Goal: Information Seeking & Learning: Learn about a topic

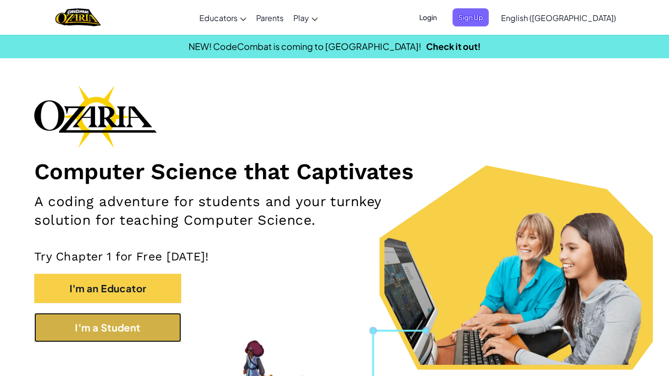
click at [122, 327] on button "I'm a Student" at bounding box center [107, 327] width 147 height 29
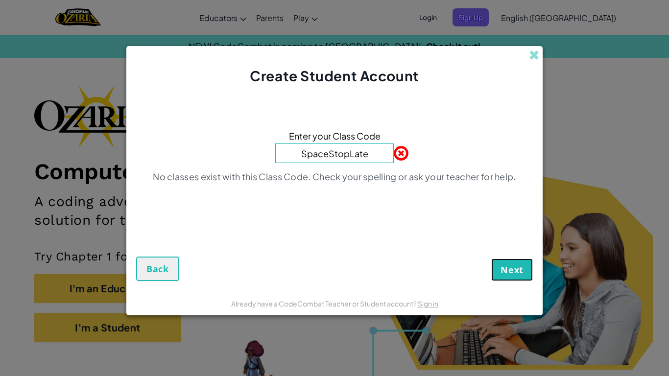
click at [512, 275] on span "Next" at bounding box center [512, 270] width 23 height 12
click at [369, 157] on input "SpaceStopLate" at bounding box center [334, 154] width 119 height 20
type input "SpaceLateStop"
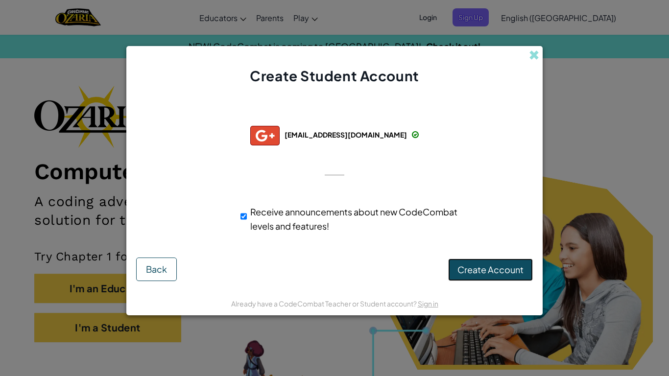
click at [515, 271] on span "Create Account" at bounding box center [491, 269] width 66 height 11
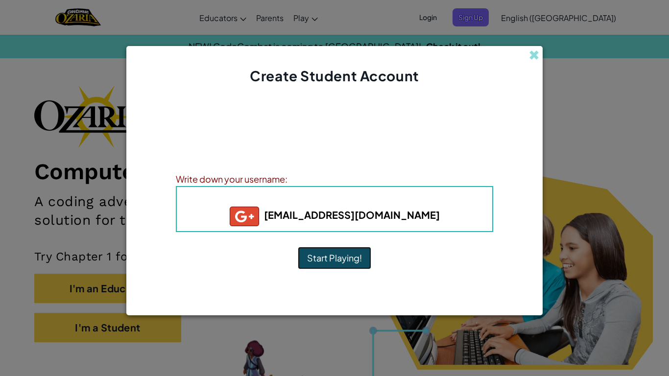
click at [346, 256] on button "Start Playing!" at bounding box center [335, 258] width 74 height 23
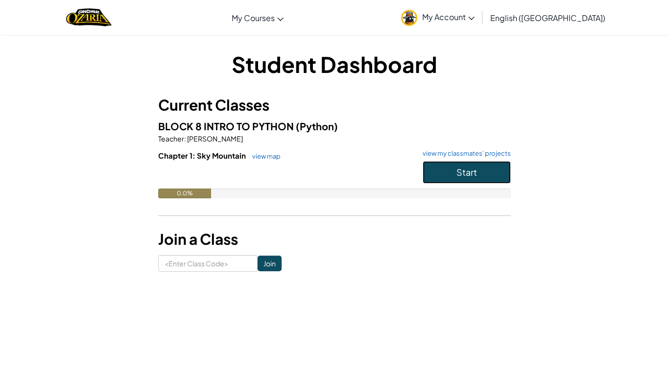
click at [460, 173] on span "Start" at bounding box center [467, 172] width 21 height 11
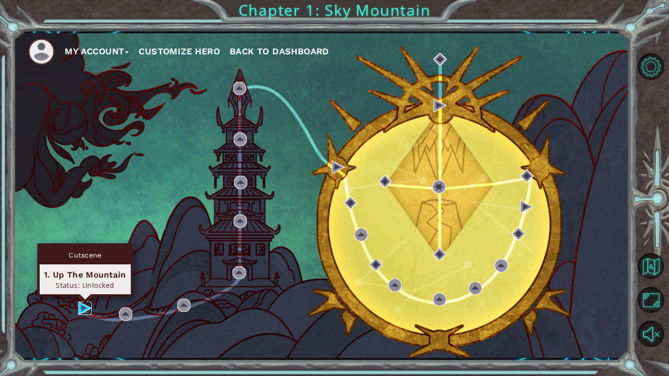
click at [86, 309] on img at bounding box center [84, 308] width 13 height 13
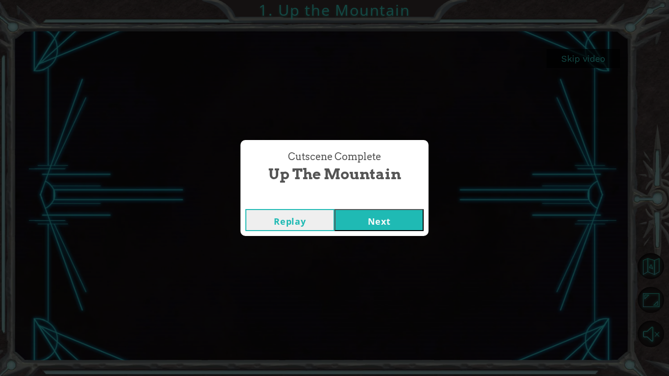
click at [369, 214] on button "Next" at bounding box center [379, 220] width 89 height 22
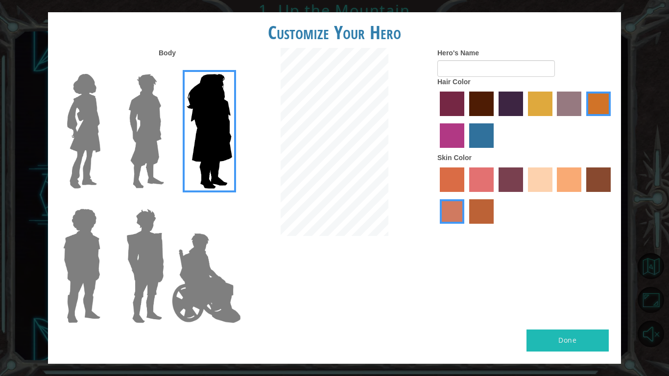
click at [460, 169] on label "sorbus skin color" at bounding box center [452, 180] width 25 height 25
click at [437, 196] on input "sorbus skin color" at bounding box center [437, 196] width 0 height 0
click at [535, 182] on label "sandy beach skin color" at bounding box center [540, 180] width 25 height 25
click at [525, 196] on input "sandy beach skin color" at bounding box center [525, 196] width 0 height 0
click at [566, 178] on label "tacao skin color" at bounding box center [569, 180] width 25 height 25
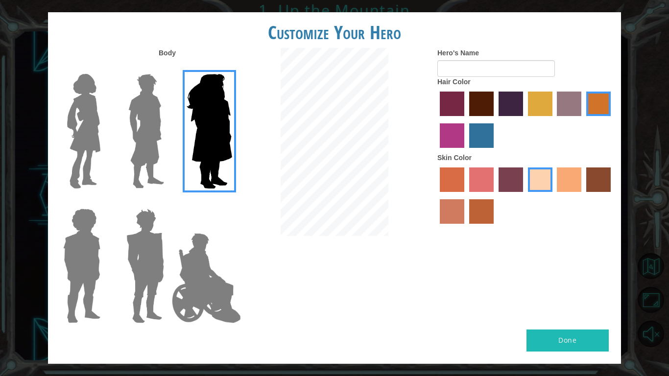
click at [554, 196] on input "tacao skin color" at bounding box center [554, 196] width 0 height 0
click at [612, 178] on div at bounding box center [526, 197] width 176 height 64
click at [607, 179] on label "karma skin color" at bounding box center [599, 180] width 25 height 25
click at [583, 196] on input "karma skin color" at bounding box center [583, 196] width 0 height 0
click at [479, 110] on label "maroon hair color" at bounding box center [481, 104] width 25 height 25
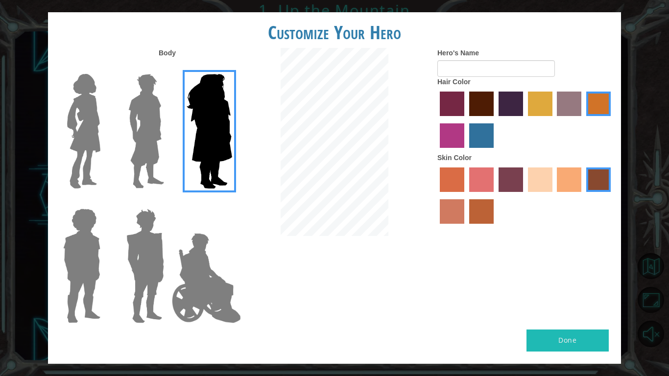
click at [466, 120] on input "maroon hair color" at bounding box center [466, 120] width 0 height 0
click at [482, 145] on label "lachmara hair color" at bounding box center [481, 135] width 25 height 25
click at [466, 151] on input "lachmara hair color" at bounding box center [466, 151] width 0 height 0
click at [193, 249] on img at bounding box center [206, 278] width 77 height 98
click at [232, 202] on input "Hero Jamie" at bounding box center [232, 202] width 0 height 0
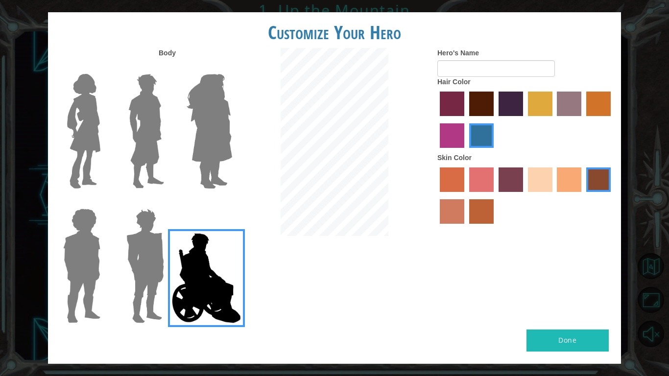
click at [158, 265] on img at bounding box center [146, 266] width 46 height 123
click at [168, 202] on input "Hero Garnet" at bounding box center [168, 202] width 0 height 0
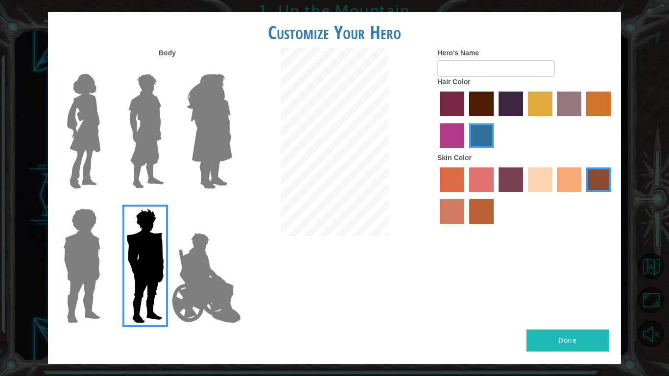
click at [92, 256] on img at bounding box center [81, 266] width 45 height 123
click at [104, 202] on input "Hero Steven" at bounding box center [104, 202] width 0 height 0
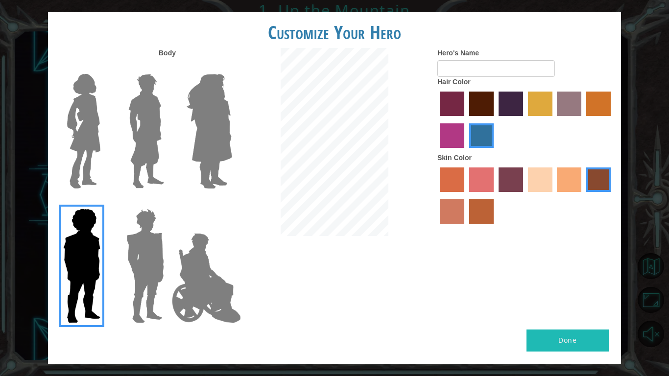
click at [120, 255] on label at bounding box center [143, 266] width 49 height 123
click at [168, 202] on input "Hero Garnet" at bounding box center [168, 202] width 0 height 0
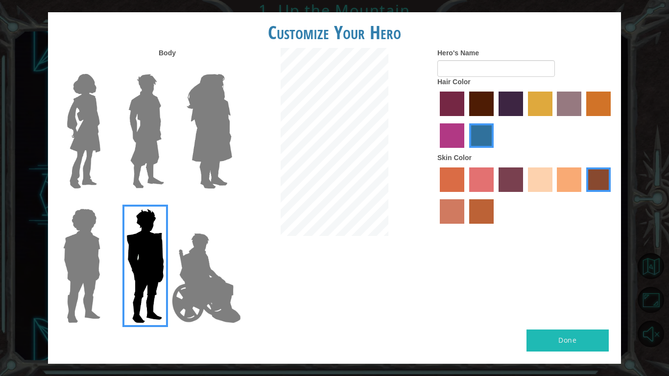
click at [538, 94] on label "tulip tree hair color" at bounding box center [540, 104] width 25 height 25
click at [525, 120] on input "tulip tree hair color" at bounding box center [525, 120] width 0 height 0
click at [590, 102] on label "gold drop hair color" at bounding box center [599, 104] width 25 height 25
click at [583, 120] on input "gold drop hair color" at bounding box center [583, 120] width 0 height 0
click at [581, 188] on label "tacao skin color" at bounding box center [569, 180] width 25 height 25
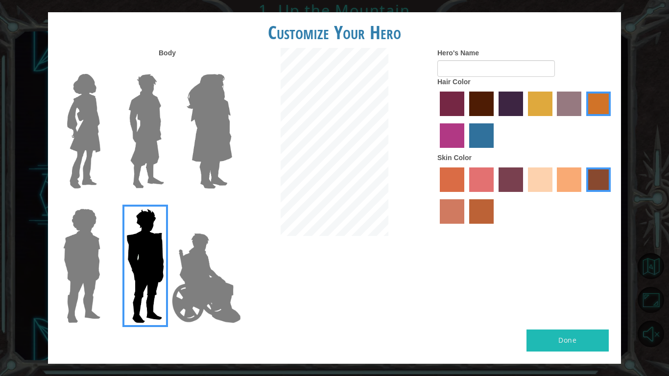
click at [554, 196] on input "tacao skin color" at bounding box center [554, 196] width 0 height 0
click at [467, 104] on div at bounding box center [526, 121] width 176 height 64
click at [491, 139] on label "lachmara hair color" at bounding box center [481, 135] width 25 height 25
click at [466, 151] on input "lachmara hair color" at bounding box center [466, 151] width 0 height 0
click at [572, 335] on button "Done" at bounding box center [568, 341] width 82 height 22
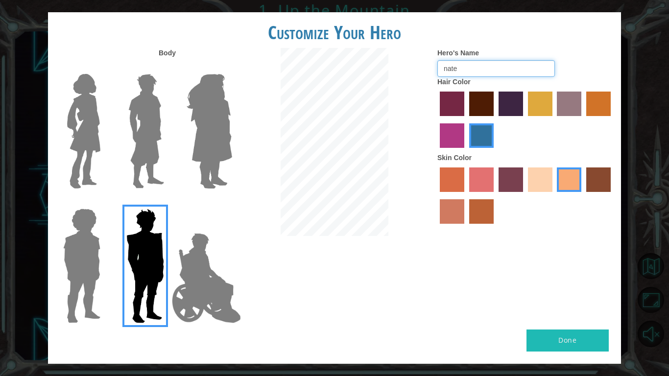
type input "nate"
click at [577, 335] on button "Done" at bounding box center [568, 341] width 82 height 22
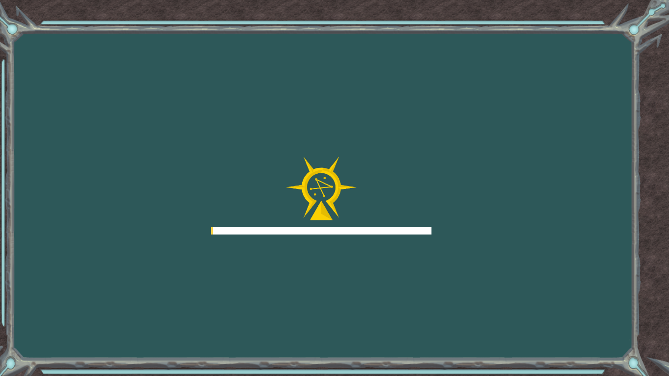
click at [575, 345] on div "Goals Error loading from server. Try refreshing the page. You'll need to join a…" at bounding box center [334, 188] width 669 height 376
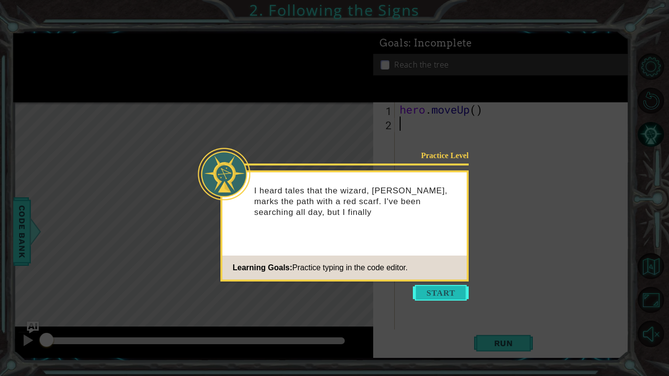
click at [468, 295] on button "Start" at bounding box center [441, 293] width 56 height 16
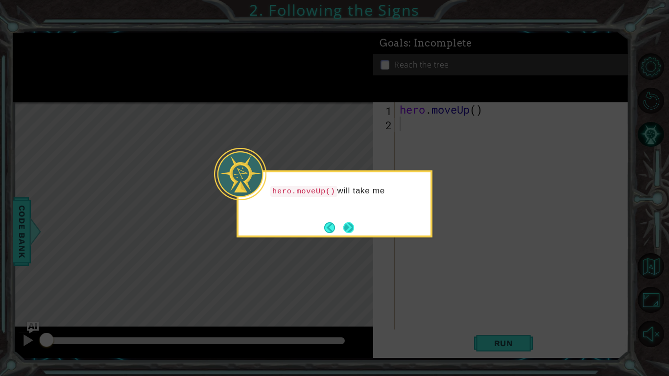
click at [346, 226] on button "Next" at bounding box center [349, 227] width 11 height 11
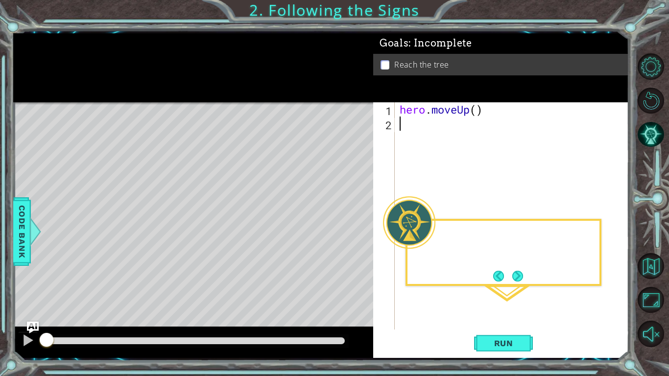
click at [346, 226] on div "Level Map" at bounding box center [239, 246] width 453 height 289
click at [513, 347] on span "Run" at bounding box center [504, 344] width 39 height 10
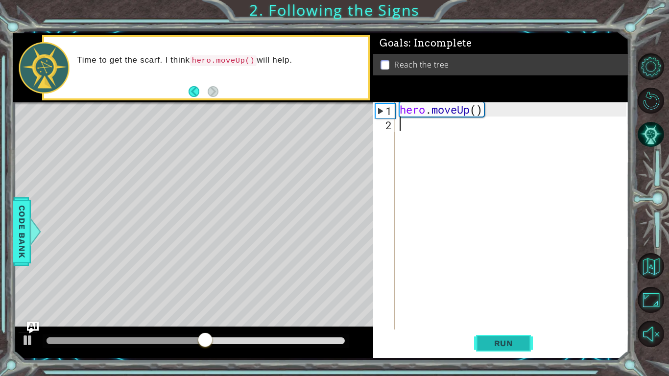
click at [503, 342] on span "Run" at bounding box center [504, 344] width 39 height 10
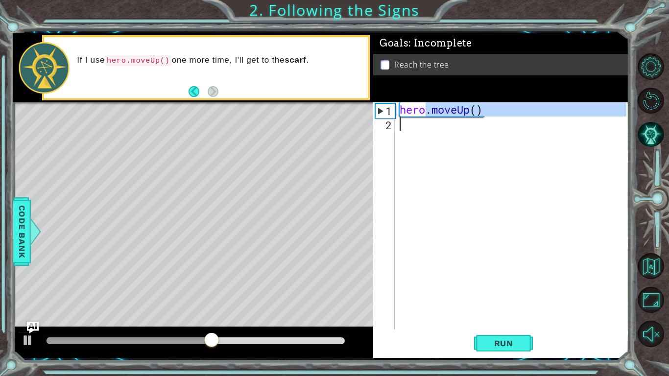
drag, startPoint x: 427, startPoint y: 112, endPoint x: 437, endPoint y: 126, distance: 17.4
click at [437, 126] on div "hero . moveUp ( )" at bounding box center [515, 230] width 234 height 256
type textarea "hero.moveUp()"
click at [437, 126] on div "hero . moveUp ( )" at bounding box center [512, 215] width 229 height 227
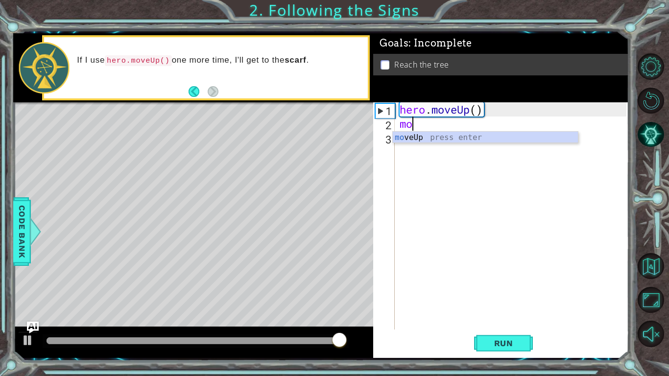
type textarea "m"
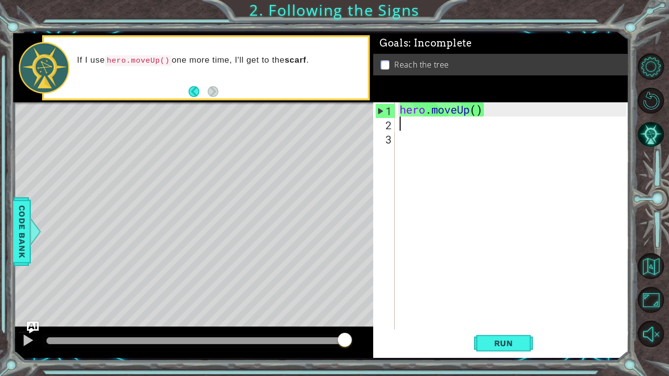
type textarea "hero.moveUp("
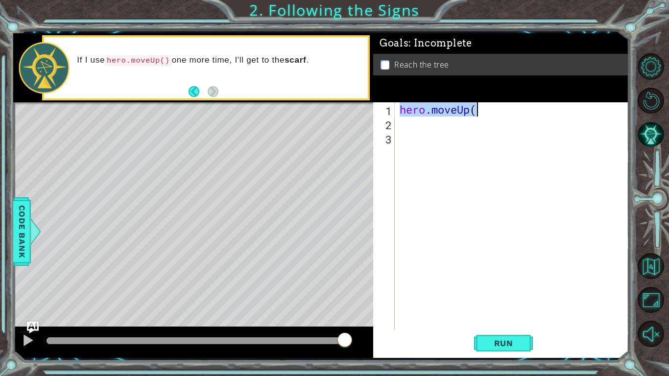
drag, startPoint x: 399, startPoint y: 104, endPoint x: 483, endPoint y: 107, distance: 83.4
click at [483, 107] on div "hero . moveUp (" at bounding box center [515, 230] width 234 height 256
type textarea "hero.moveUp("
click at [456, 130] on div "hero . moveUp (" at bounding box center [515, 230] width 234 height 256
paste textarea "hero.moveUp("
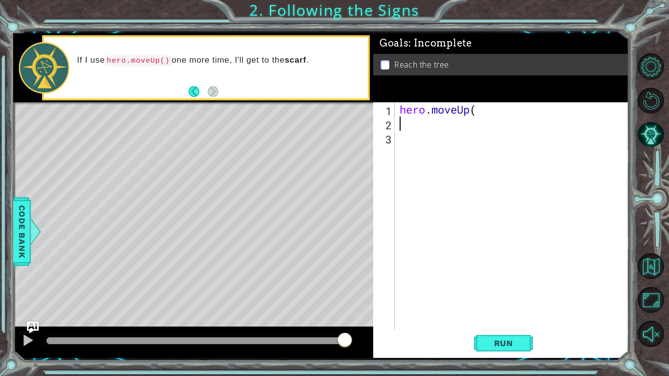
type textarea "hero.moveUp("
click at [519, 343] on span "Run" at bounding box center [504, 344] width 39 height 10
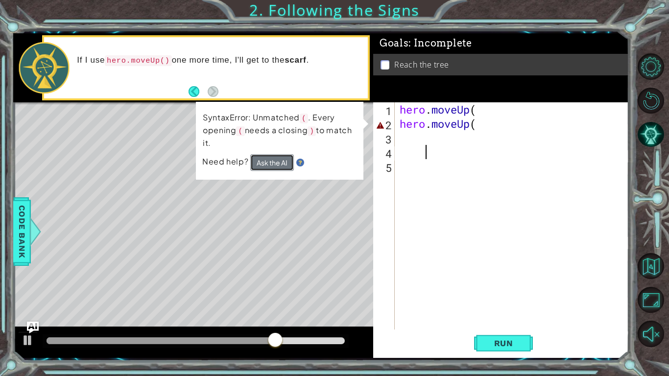
click at [290, 158] on button "Ask the AI" at bounding box center [272, 162] width 44 height 17
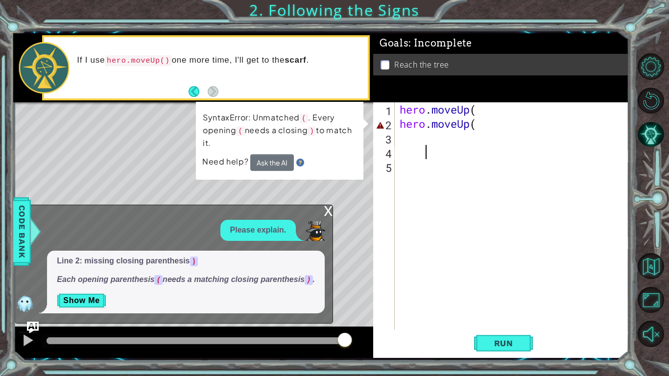
click at [401, 124] on div "hero . moveUp ( hero . moveUp (" at bounding box center [515, 230] width 234 height 256
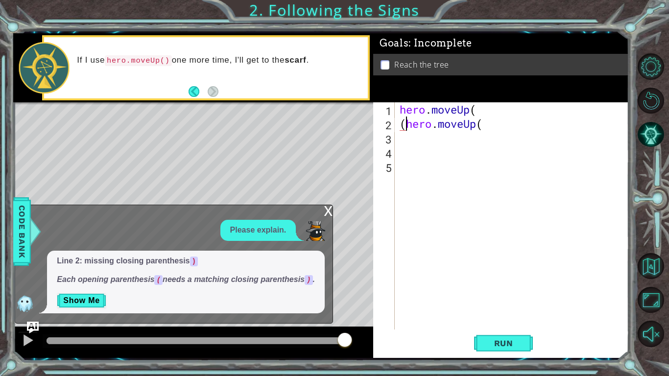
click at [517, 117] on div "hero . moveUp ( ( hero . moveUp (" at bounding box center [515, 230] width 234 height 256
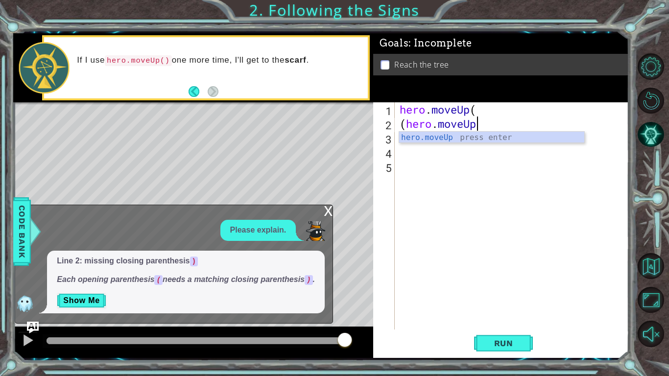
type textarea "(hero.moveUp)"
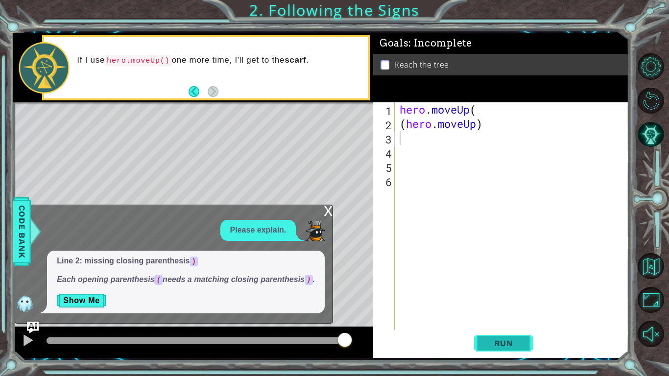
click at [522, 344] on span "Run" at bounding box center [504, 344] width 39 height 10
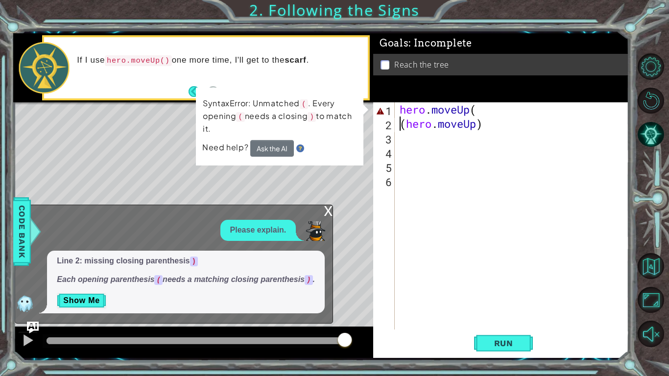
click at [403, 130] on div "hero . moveUp ( ( hero . moveUp )" at bounding box center [515, 230] width 234 height 256
click at [405, 130] on div "hero . moveUp ( ( hero . moveUp )" at bounding box center [515, 230] width 234 height 256
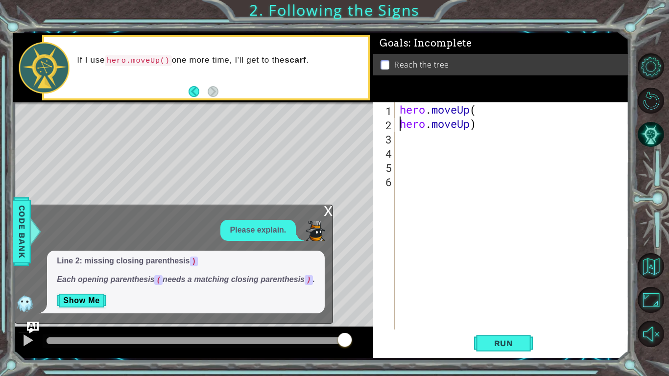
click at [477, 126] on div "hero . moveUp ( hero . moveUp )" at bounding box center [515, 230] width 234 height 256
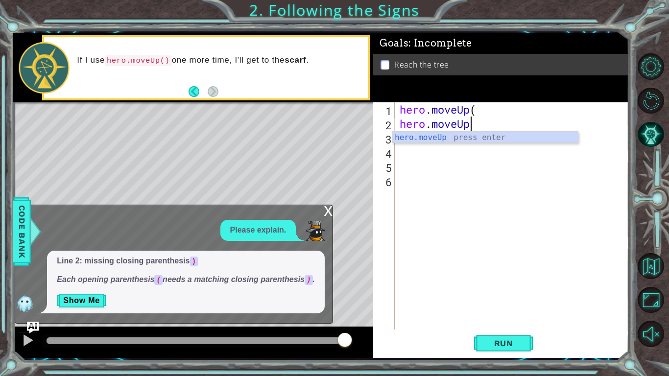
scroll to position [0, 3]
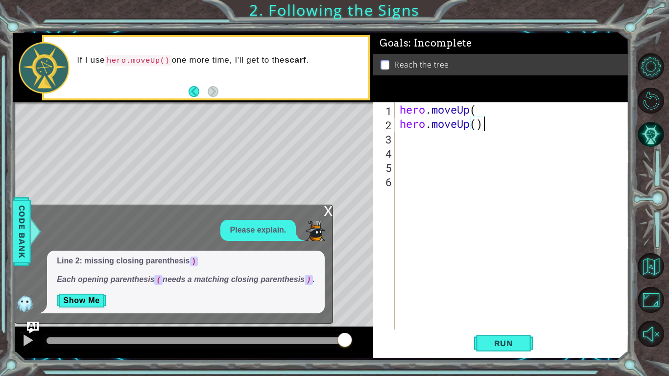
click at [494, 116] on div "hero . moveUp ( hero . moveUp ( )" at bounding box center [515, 230] width 234 height 256
type textarea "hero.moveUp()"
click at [521, 343] on span "Run" at bounding box center [504, 344] width 39 height 10
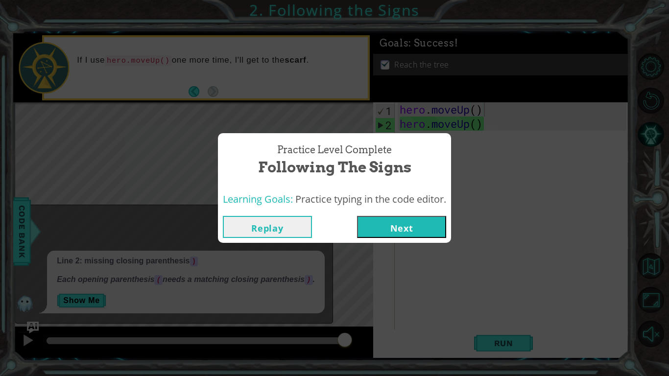
click at [398, 227] on button "Next" at bounding box center [401, 227] width 89 height 22
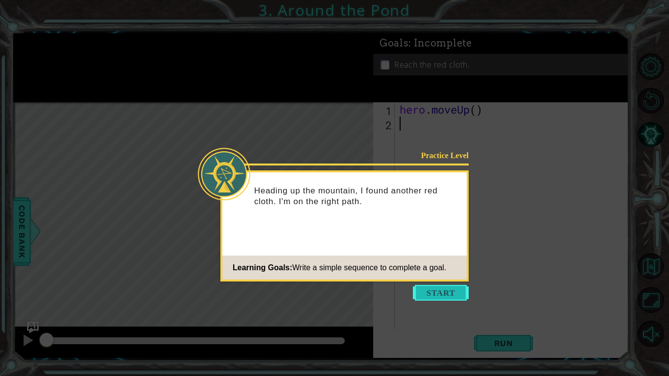
click at [458, 289] on button "Start" at bounding box center [441, 293] width 56 height 16
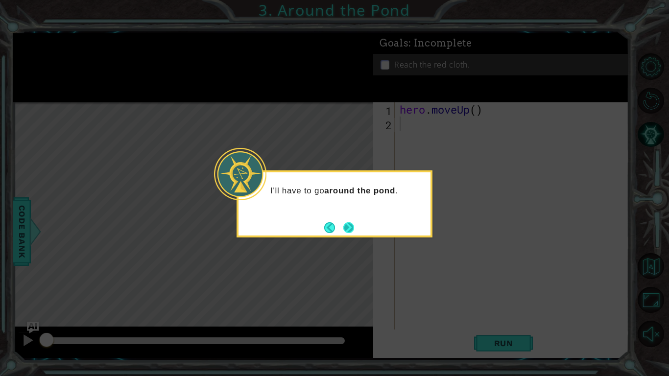
click at [347, 225] on button "Next" at bounding box center [349, 227] width 11 height 11
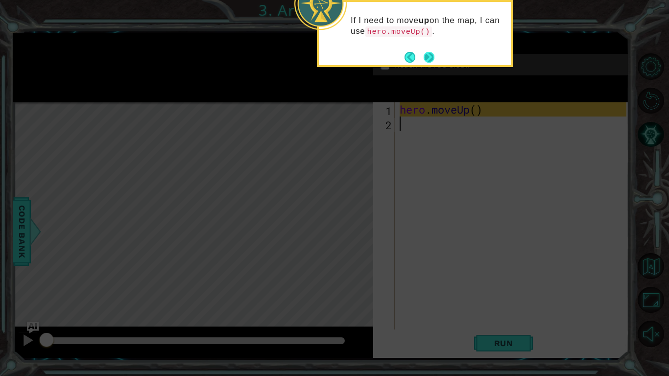
click at [426, 53] on button "Next" at bounding box center [429, 56] width 11 height 11
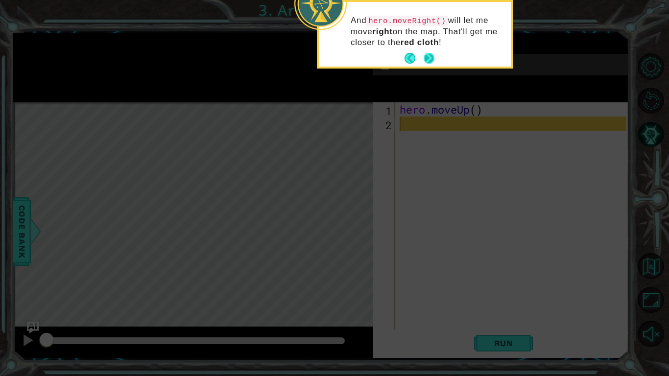
click at [428, 54] on button "Next" at bounding box center [429, 58] width 11 height 11
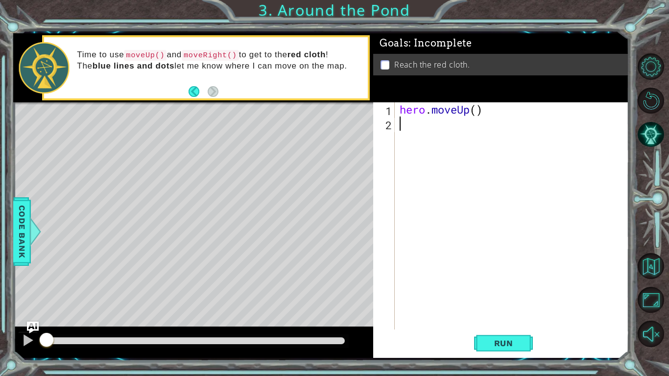
paste textarea "hero.moveUp("
type textarea "hero.moveUp()"
click at [419, 143] on div "hero . moveUp ( ) hero . moveUp ( )" at bounding box center [515, 230] width 234 height 256
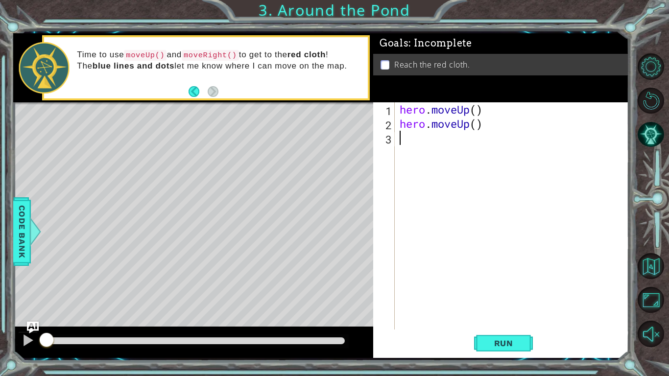
type textarea "he"
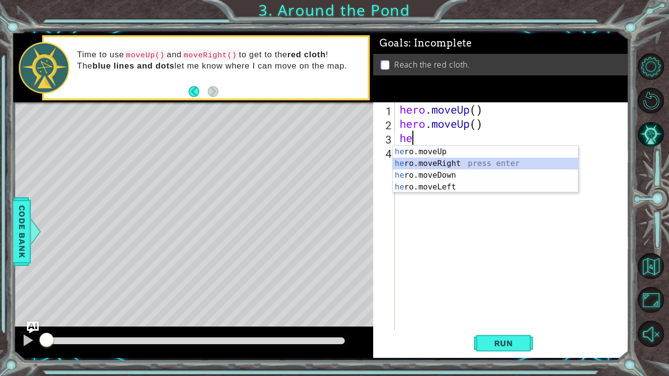
click at [422, 161] on div "he ro.moveUp press enter he ro.moveRight press enter he ro.moveDown press enter…" at bounding box center [485, 181] width 185 height 71
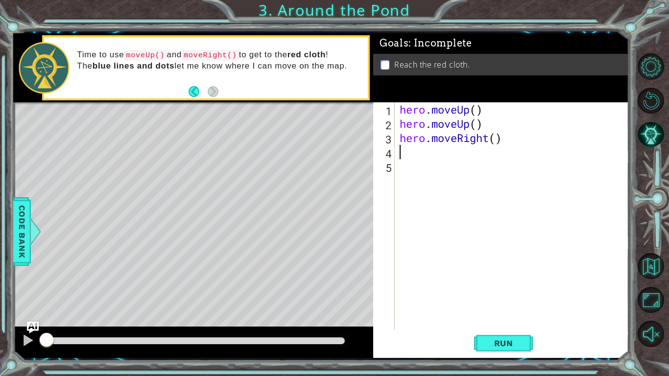
paste textarea "hero.moveUp("
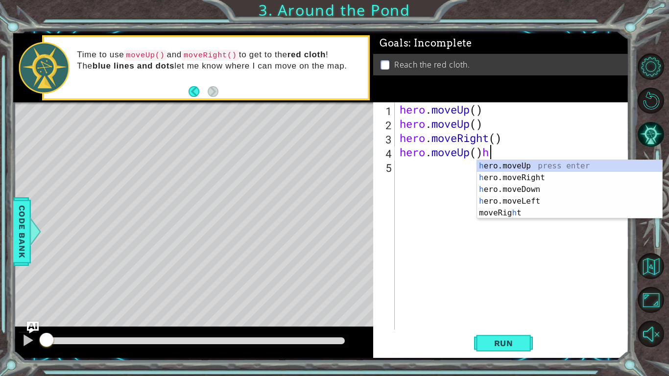
type textarea "hero.moveUp()"
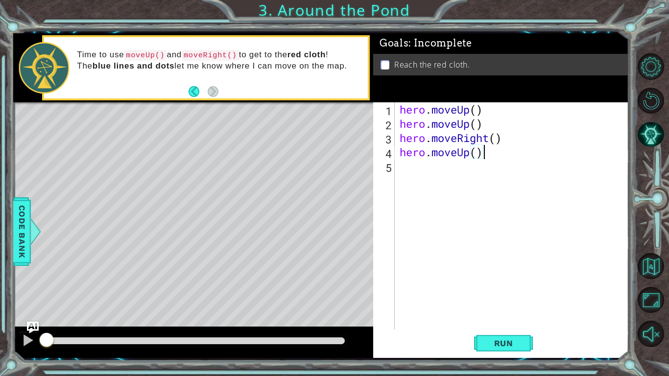
click at [398, 172] on div "hero . moveUp ( ) hero . moveUp ( ) hero . moveRight ( ) hero . moveUp ( )" at bounding box center [515, 230] width 234 height 256
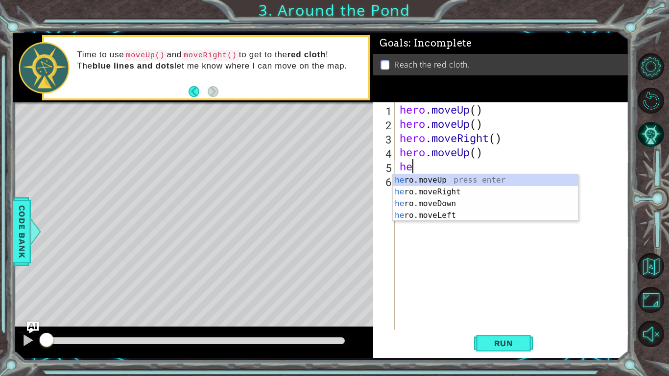
type textarea "her"
click at [455, 177] on div "her o.moveUp press enter her o.moveRight press enter her o.moveDown press enter…" at bounding box center [485, 209] width 185 height 71
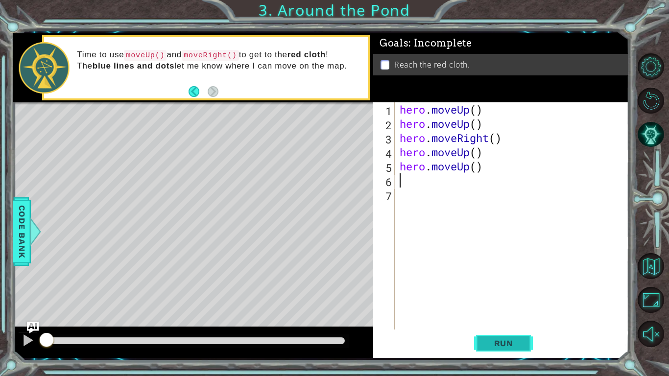
click at [505, 333] on button "Run" at bounding box center [503, 343] width 59 height 25
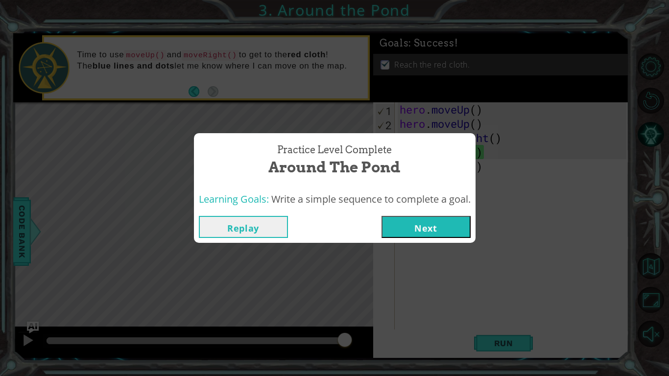
click at [444, 235] on button "Next" at bounding box center [426, 227] width 89 height 22
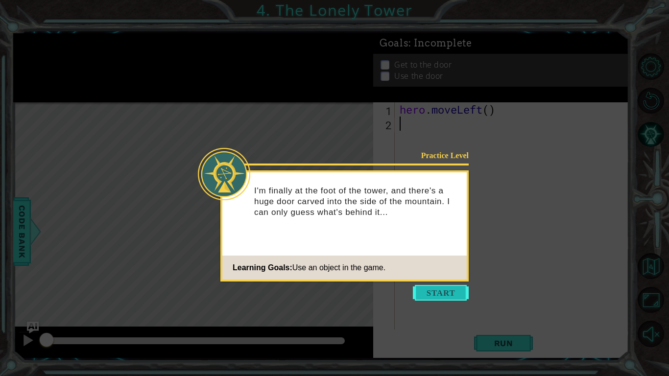
click at [465, 291] on button "Start" at bounding box center [441, 293] width 56 height 16
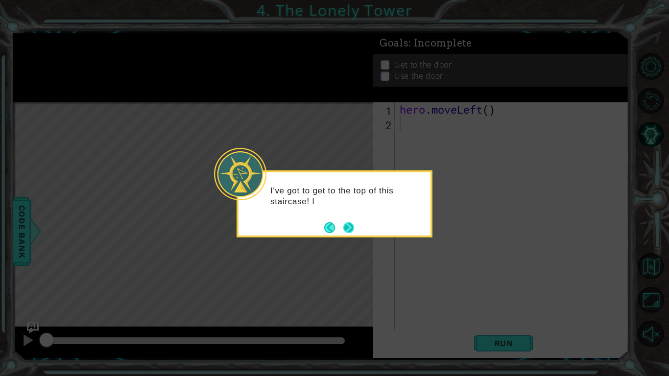
click at [353, 232] on button "Next" at bounding box center [349, 227] width 11 height 11
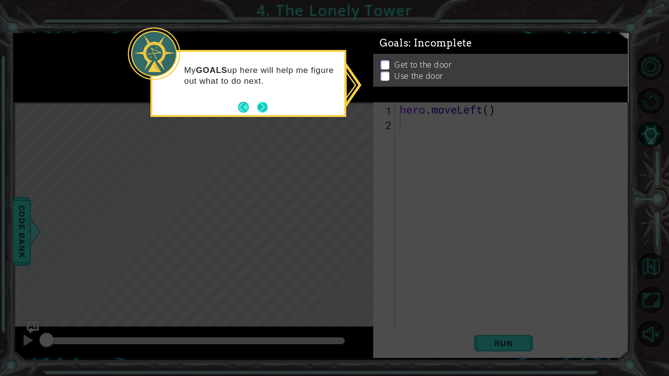
click at [265, 102] on button "Next" at bounding box center [262, 107] width 11 height 11
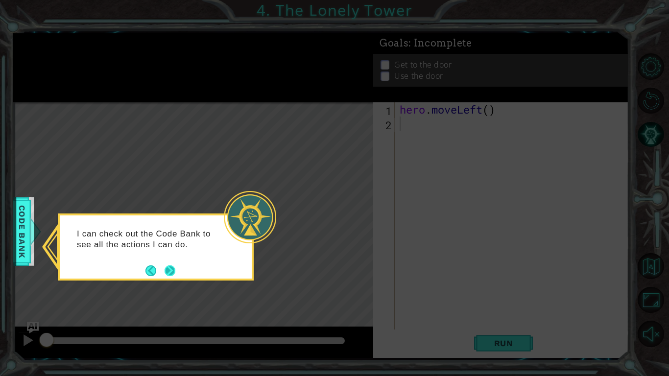
click at [174, 267] on button "Next" at bounding box center [170, 271] width 11 height 11
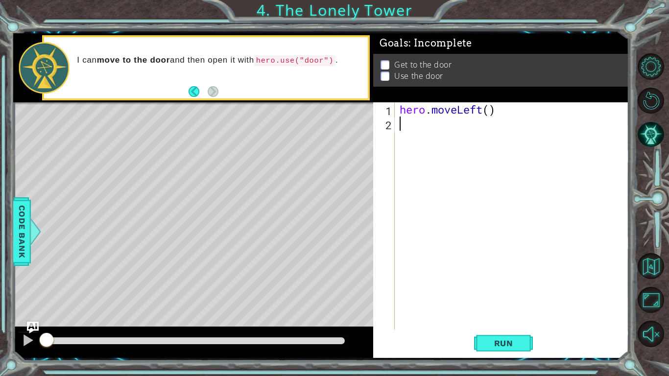
type textarea "h"
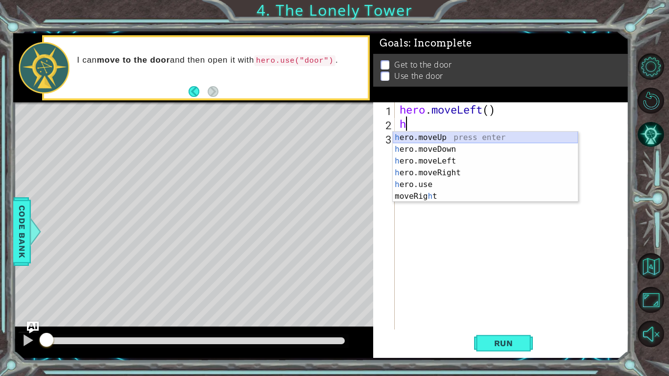
click at [468, 144] on div "h ero.moveUp press enter h ero.moveDown press enter h ero.moveLeft press enter …" at bounding box center [485, 179] width 185 height 94
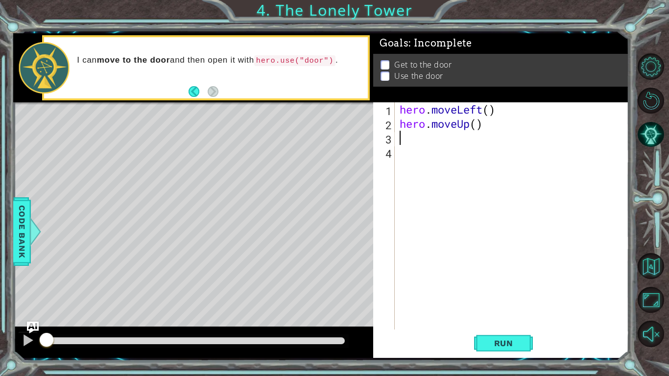
type textarea "h"
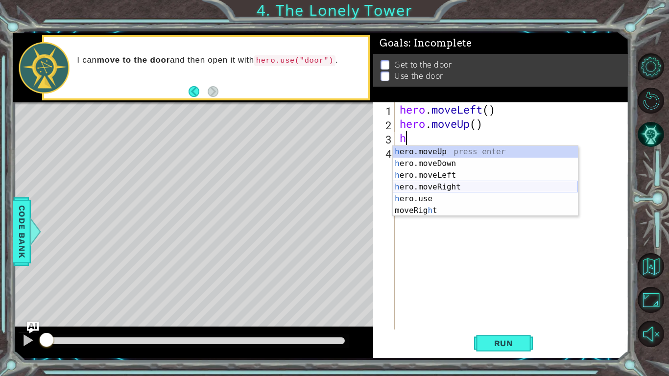
click at [447, 186] on div "h ero.moveUp press enter h ero.moveDown press enter h ero.moveLeft press enter …" at bounding box center [485, 193] width 185 height 94
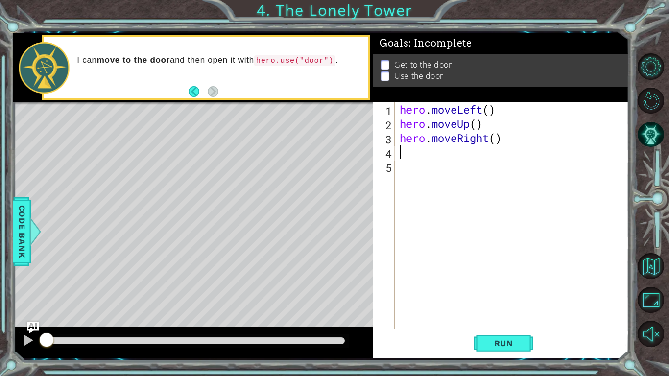
type textarea "h"
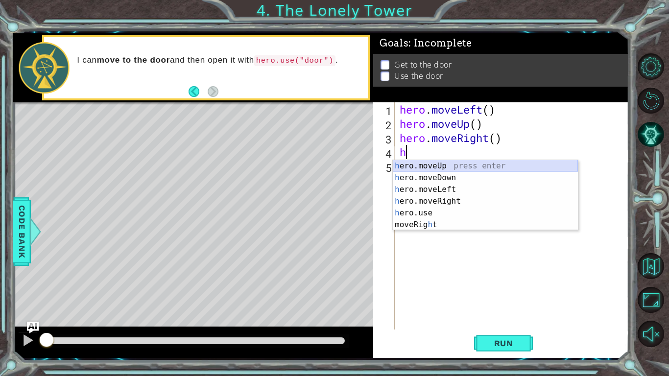
click at [457, 164] on div "h ero.moveUp press enter h ero.moveDown press enter h ero.moveLeft press enter …" at bounding box center [485, 207] width 185 height 94
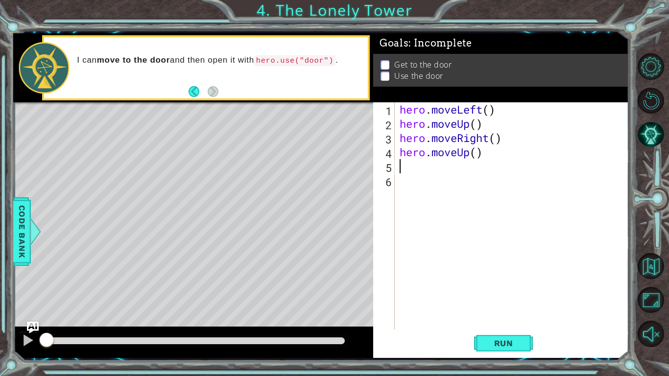
type textarea "h"
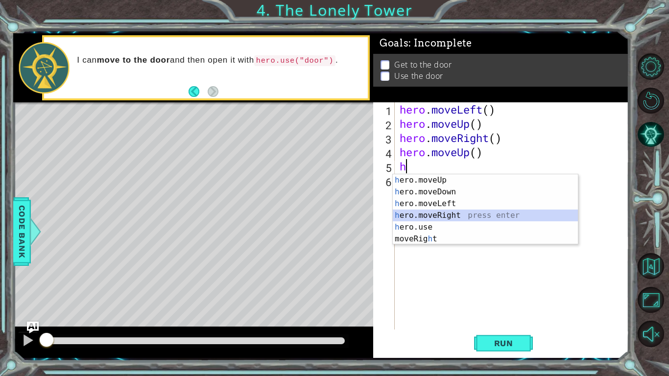
click at [453, 215] on div "h ero.moveUp press enter h ero.moveDown press enter h ero.moveLeft press enter …" at bounding box center [485, 221] width 185 height 94
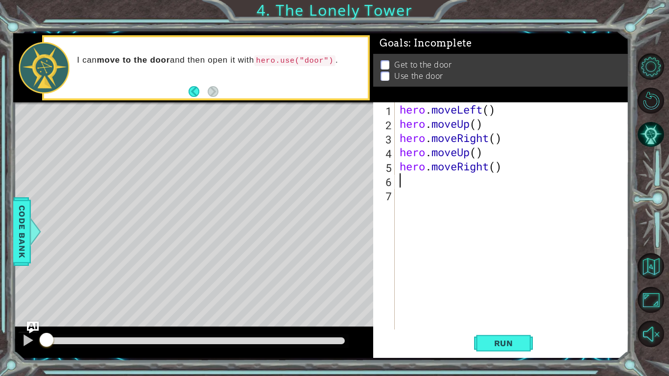
click at [482, 109] on div "hero . moveLeft ( ) hero . moveUp ( ) hero . moveRight ( ) hero . moveUp ( ) he…" at bounding box center [515, 230] width 234 height 256
click at [506, 115] on div "hero . moveLeft ( ) hero . moveUp ( ) hero . moveRight ( ) hero . moveUp ( ) he…" at bounding box center [515, 230] width 234 height 256
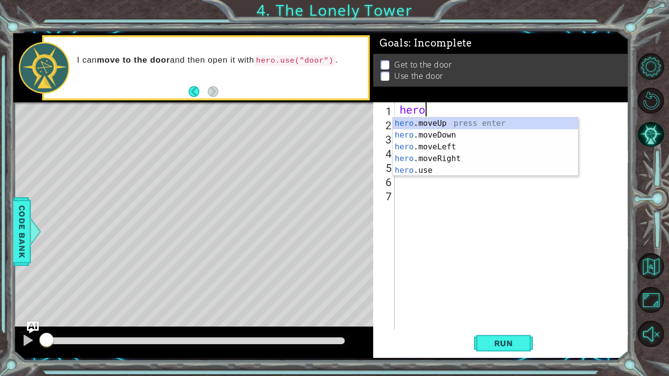
type textarea "h"
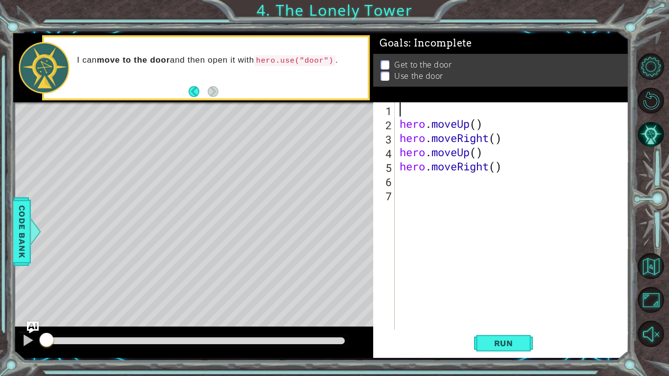
type textarea "h"
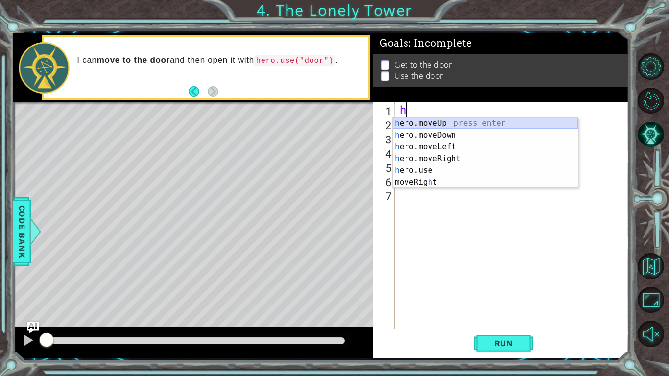
click at [453, 122] on div "h ero.moveUp press enter h ero.moveDown press enter h ero.moveLeft press enter …" at bounding box center [485, 165] width 185 height 94
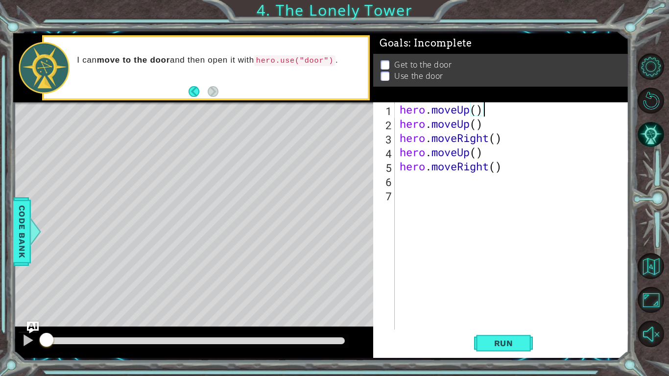
click at [502, 172] on div "hero . moveUp ( ) hero . moveUp ( ) hero . moveRight ( ) hero . moveUp ( ) hero…" at bounding box center [515, 230] width 234 height 256
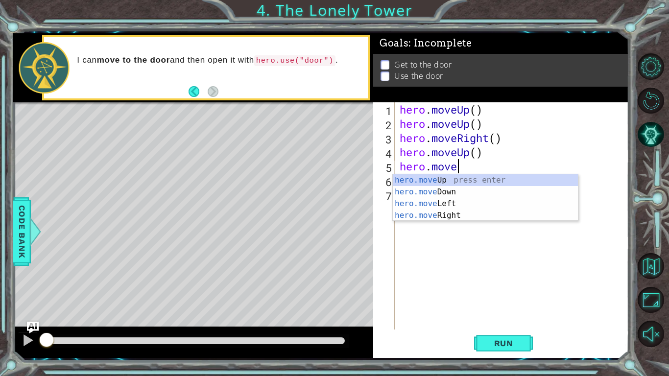
type textarea "h"
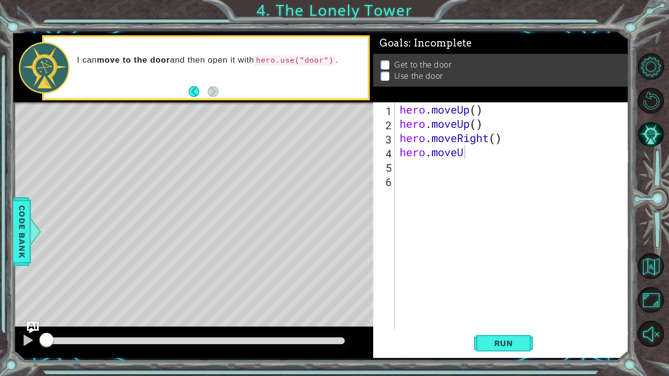
click at [565, 171] on body "1 ההההההההההההההההההההההההההההההההההההההההההההההההההההההההההההההההההההההההההההה…" at bounding box center [334, 188] width 669 height 376
click at [510, 154] on div "hero . moveUp ( ) hero . moveUp ( ) hero . moveRight ( ) hero . moveU" at bounding box center [515, 230] width 234 height 256
click at [510, 145] on div "hero . moveUp ( ) hero . moveUp ( ) hero . moveRight ( ) hero . moveU" at bounding box center [515, 230] width 234 height 256
click at [472, 153] on div "hero . moveUp ( ) hero . moveUp ( ) hero . moveRight ( ) hero . moveU" at bounding box center [515, 230] width 234 height 256
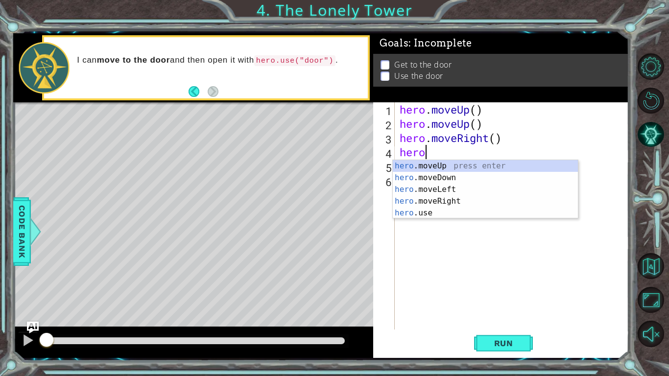
type textarea "he"
click at [470, 168] on div "he ro.moveUp press enter he ro.moveDown press enter he ro.moveLeft press enter …" at bounding box center [485, 201] width 185 height 82
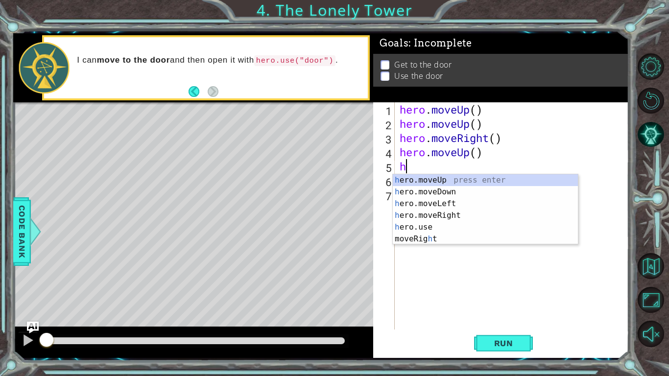
type textarea "hr"
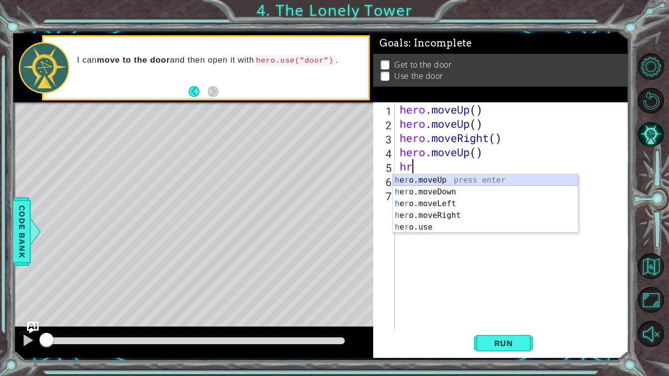
click at [438, 175] on div "h e r o.moveUp press enter h e r o.moveDown press enter h e r o.moveLeft press …" at bounding box center [485, 215] width 185 height 82
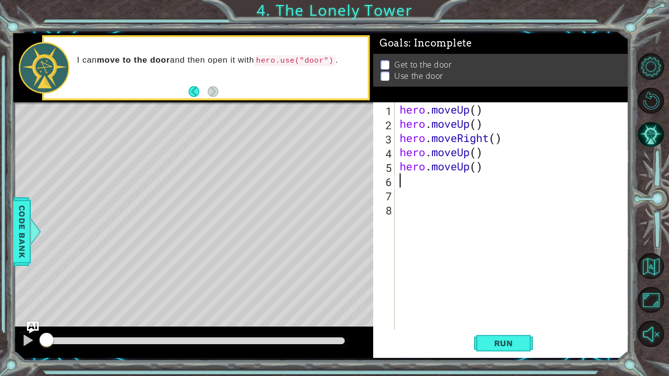
type textarea "h"
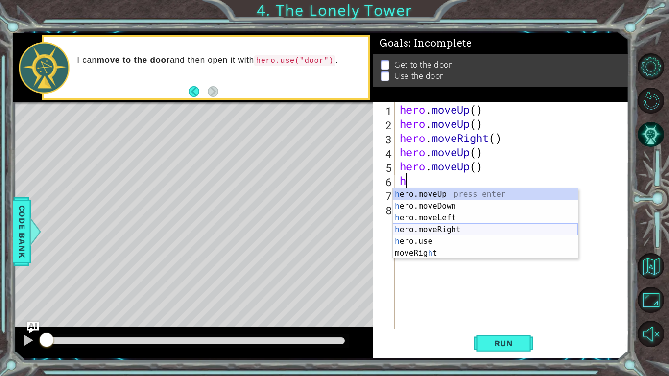
click at [466, 227] on div "h ero.moveUp press enter h ero.moveDown press enter h ero.moveLeft press enter …" at bounding box center [485, 236] width 185 height 94
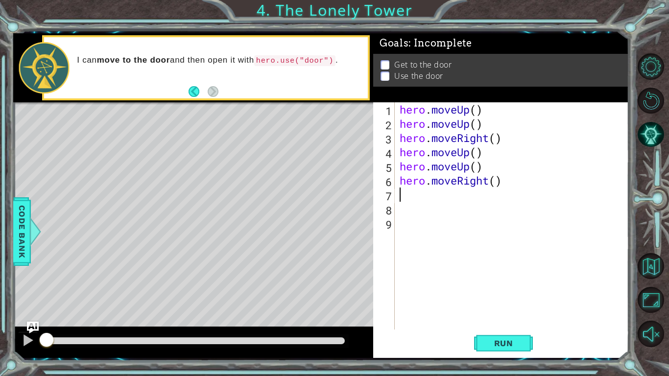
type textarea "h"
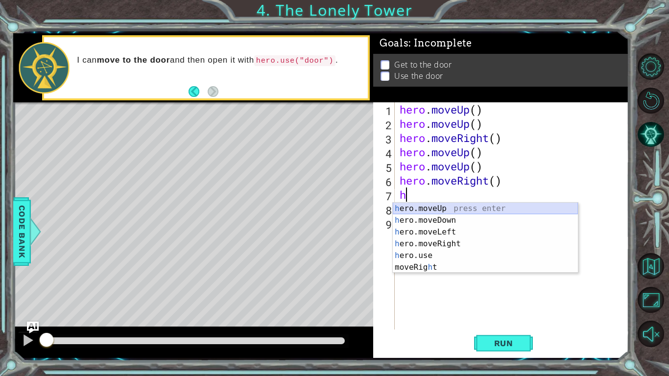
click at [440, 211] on div "h ero.moveUp press enter h ero.moveDown press enter h ero.moveLeft press enter …" at bounding box center [485, 250] width 185 height 94
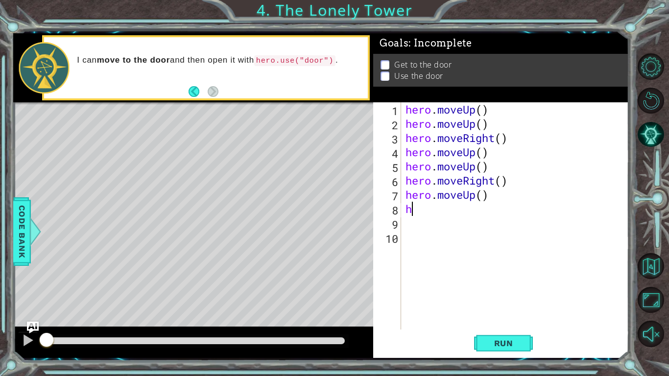
click at [440, 211] on div "hero . moveUp ( ) hero . moveUp ( ) hero . moveRight ( ) hero . moveUp ( ) hero…" at bounding box center [518, 230] width 228 height 256
type textarea "he"
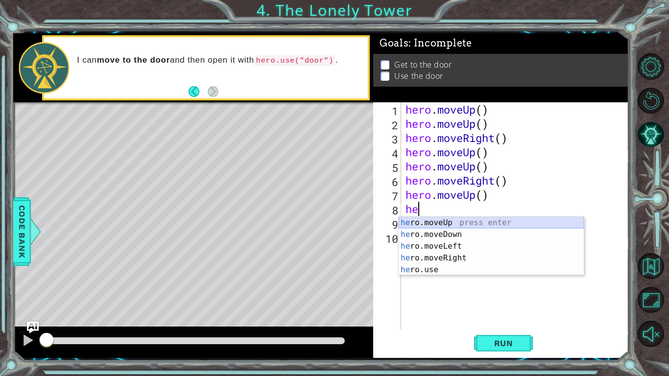
click at [435, 225] on div "he ro.moveUp press enter he ro.moveDown press enter he ro.moveLeft press enter …" at bounding box center [491, 258] width 185 height 82
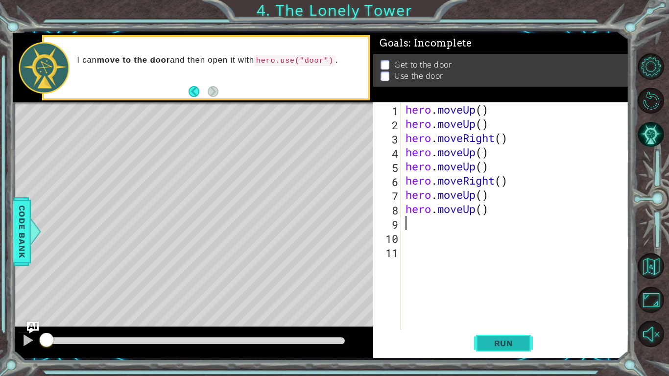
click at [528, 335] on button "Run" at bounding box center [503, 343] width 59 height 25
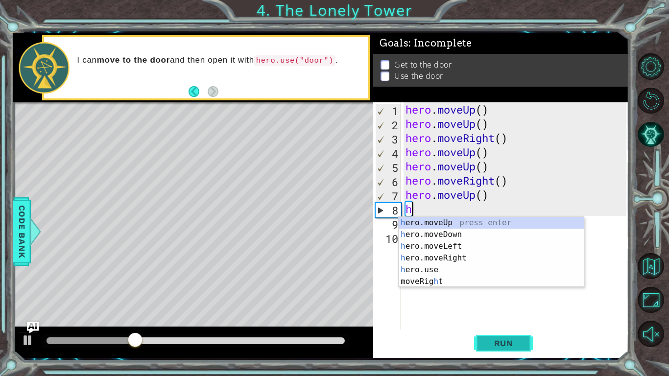
type textarea "h"
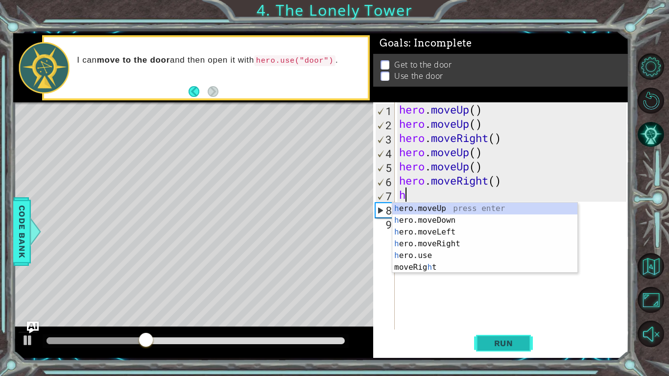
type textarea "h"
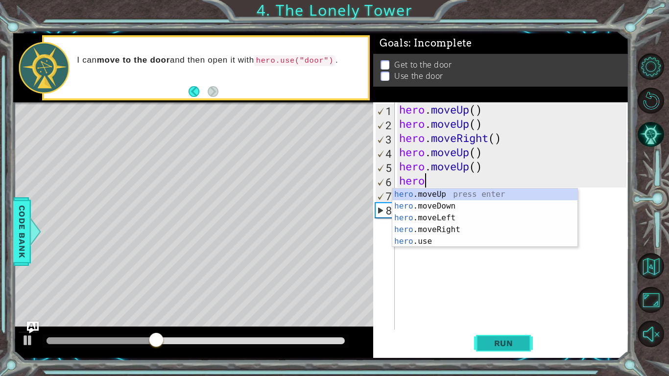
type textarea "h"
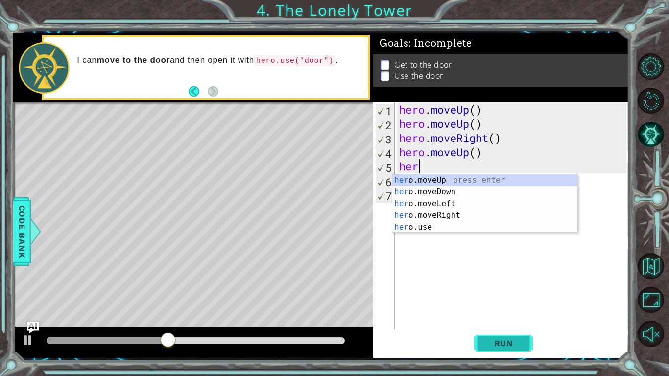
type textarea "h"
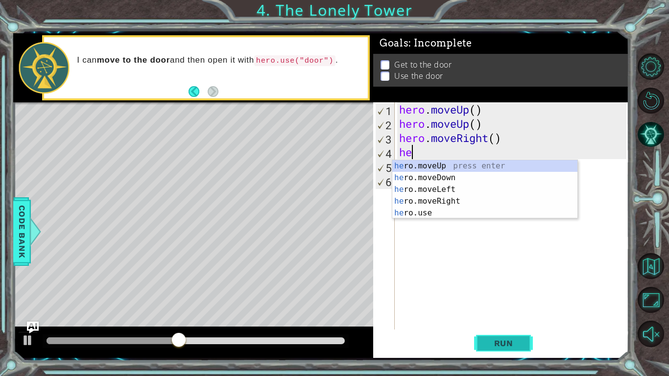
type textarea "h"
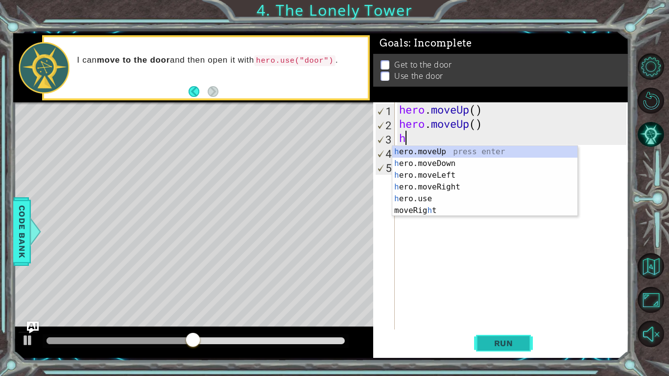
type textarea "h"
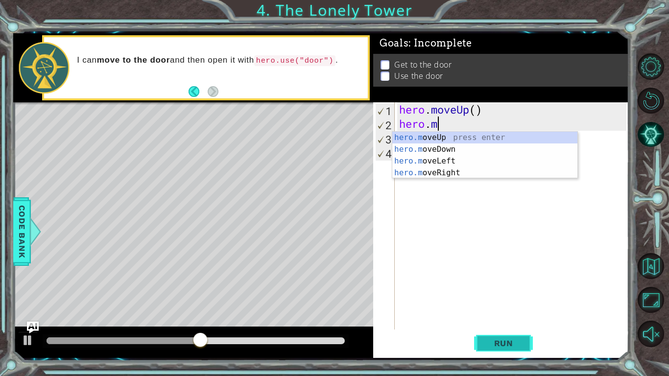
type textarea "h"
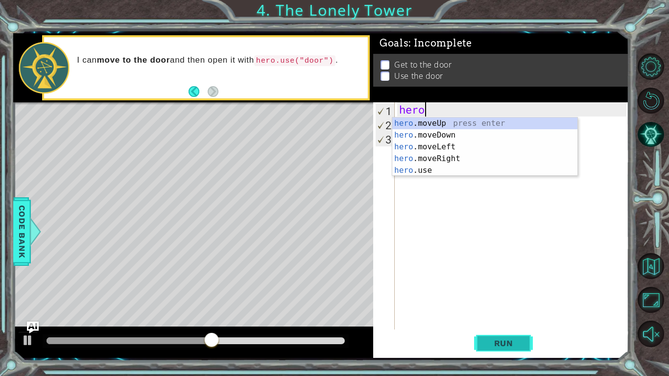
type textarea "h"
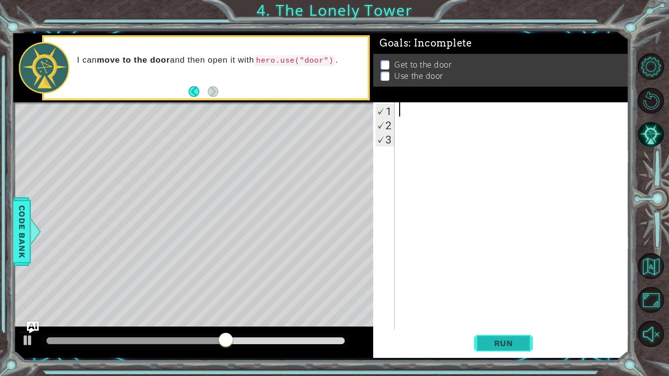
type textarea "h"
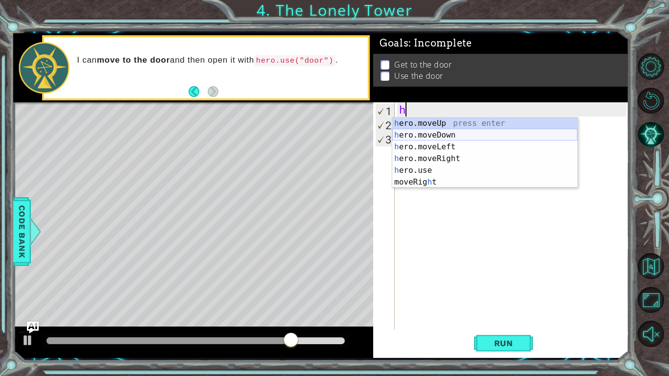
click at [454, 134] on div "h ero.moveUp press enter h ero.moveDown press enter h ero.moveLeft press enter …" at bounding box center [485, 165] width 185 height 94
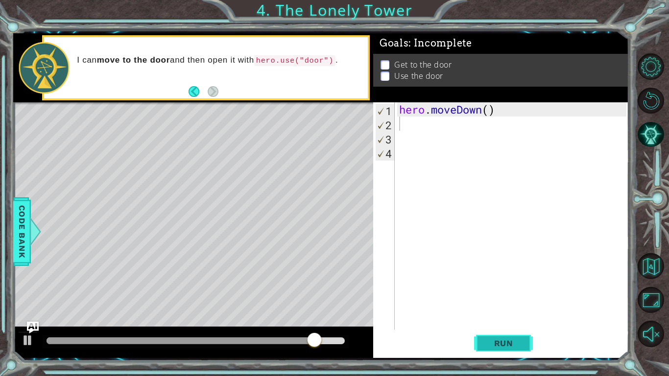
click at [504, 344] on span "Run" at bounding box center [504, 344] width 39 height 10
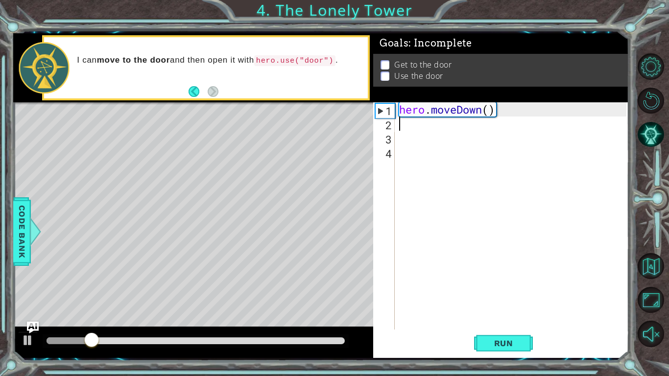
type textarea "h"
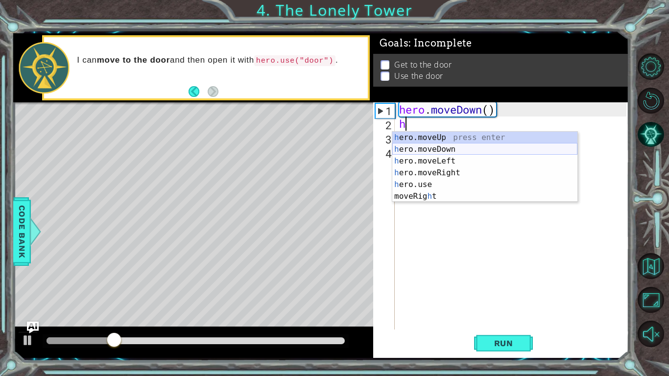
click at [467, 147] on div "h ero.moveUp press enter h ero.moveDown press enter h ero.moveLeft press enter …" at bounding box center [485, 179] width 185 height 94
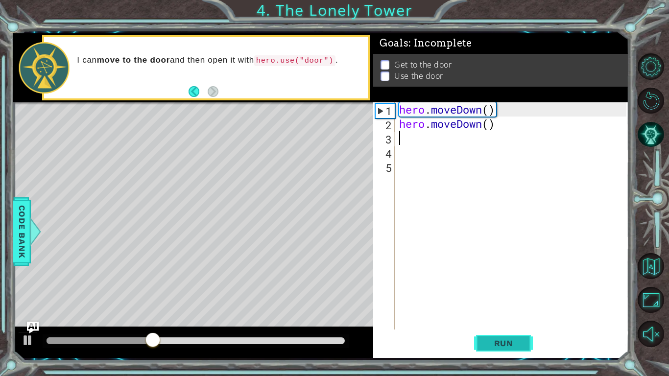
click at [503, 344] on span "Run" at bounding box center [504, 344] width 39 height 10
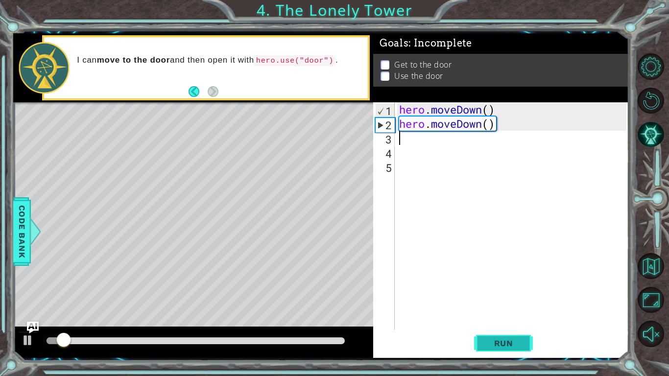
click at [506, 342] on span "Run" at bounding box center [504, 344] width 39 height 10
click at [503, 106] on div "hero . moveDown ( ) hero . moveDown ( )" at bounding box center [514, 230] width 234 height 256
click at [477, 110] on div "hero . moveDown ( ) hero . moveDown ( )" at bounding box center [514, 230] width 234 height 256
click at [382, 117] on div "1" at bounding box center [385, 111] width 19 height 14
click at [383, 110] on div "1" at bounding box center [385, 111] width 19 height 14
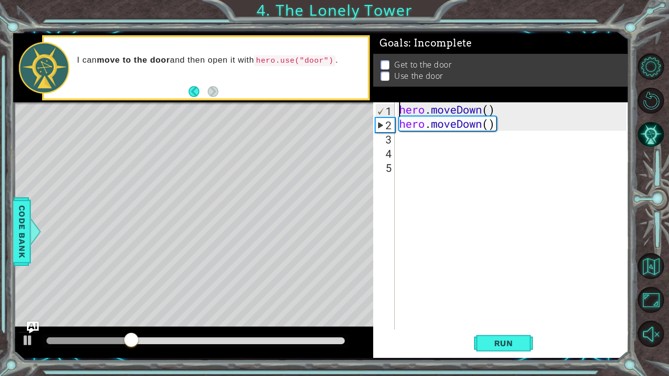
click at [495, 128] on div "hero . moveDown ( ) hero . moveDown ( )" at bounding box center [514, 230] width 234 height 256
click at [491, 123] on div "hero . moveDown ( ) hero . moveDown ( )" at bounding box center [514, 230] width 234 height 256
click at [496, 125] on div "hero . moveDown ( ) hero . moveDown ( )" at bounding box center [514, 230] width 234 height 256
click at [502, 127] on div "hero . moveDown ( ) hero . moveDown ( )" at bounding box center [514, 230] width 234 height 256
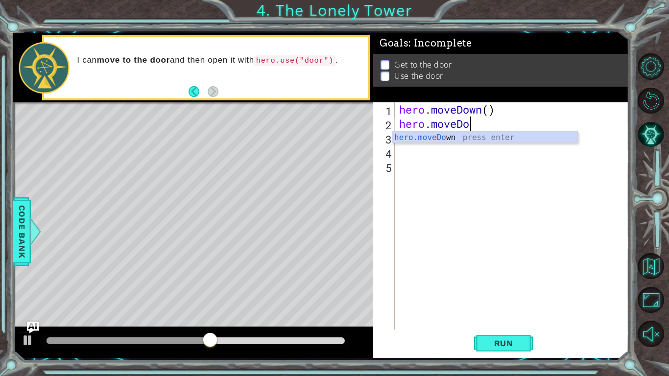
type textarea "hero.m"
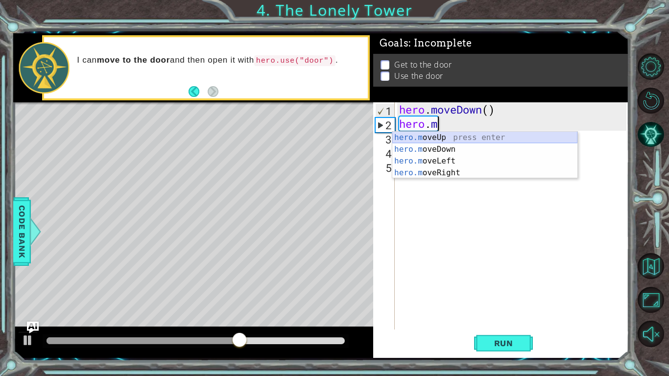
click at [483, 140] on div "hero.m oveUp press enter hero.m oveDown press enter hero.m oveLeft press enter …" at bounding box center [485, 167] width 185 height 71
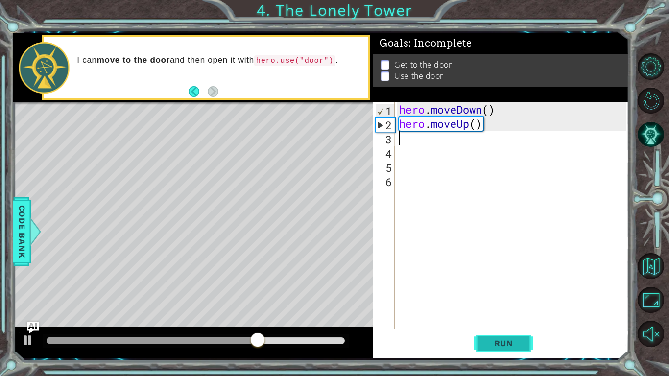
click at [502, 348] on span "Run" at bounding box center [504, 344] width 39 height 10
type textarea "h"
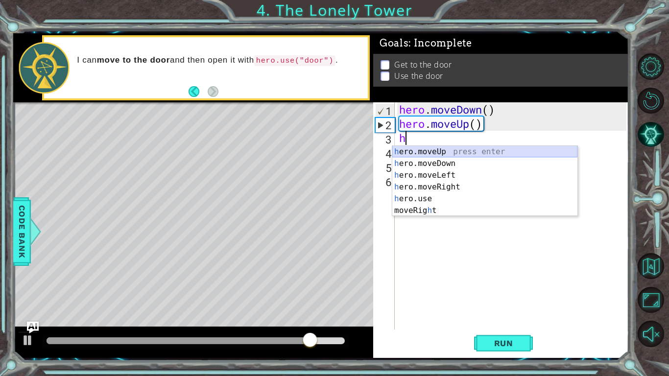
click at [420, 151] on div "h ero.moveUp press enter h ero.moveDown press enter h ero.moveLeft press enter …" at bounding box center [485, 193] width 185 height 94
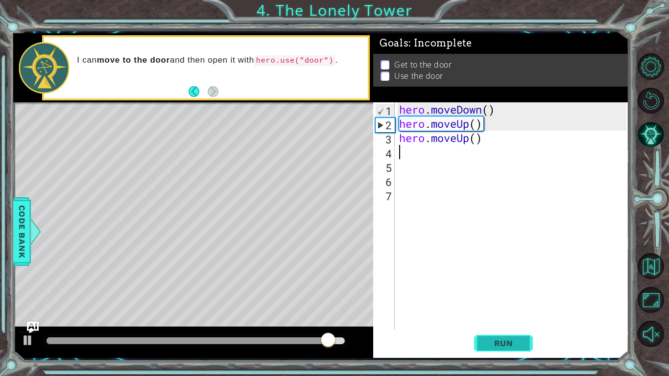
click at [496, 350] on button "Run" at bounding box center [503, 343] width 59 height 25
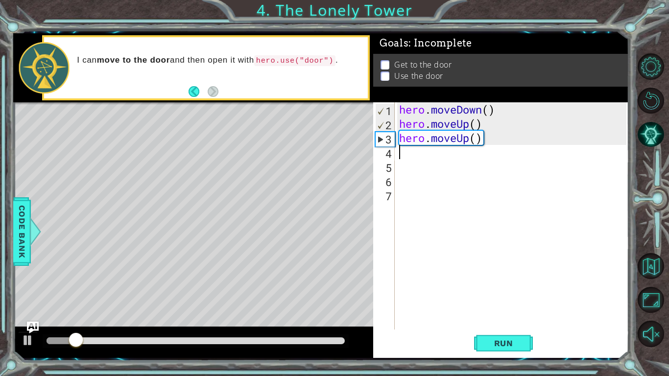
click at [483, 121] on div "hero . moveDown ( ) hero . moveUp ( ) hero . moveUp ( )" at bounding box center [514, 230] width 234 height 256
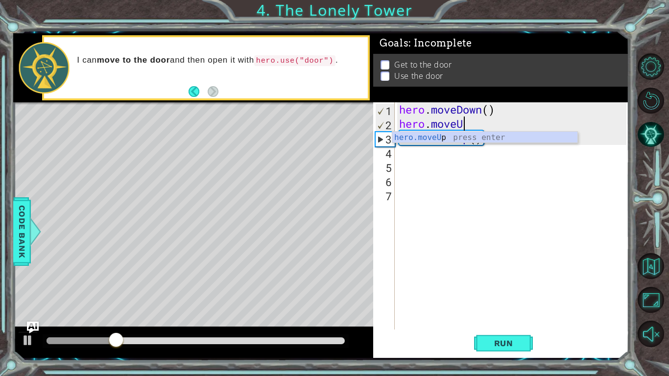
type textarea "hero.move"
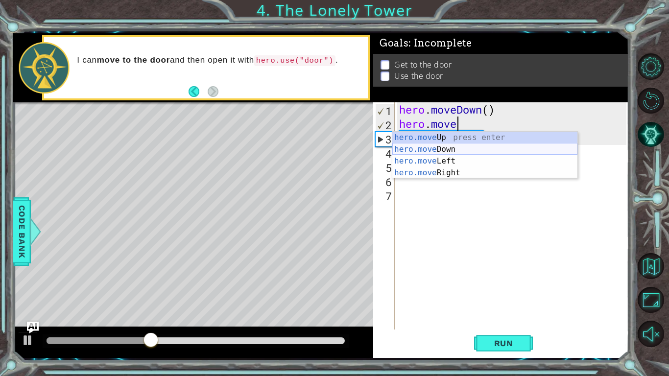
click at [483, 149] on div "hero.move Up press enter hero.move Down press enter hero.move Left press enter …" at bounding box center [485, 167] width 185 height 71
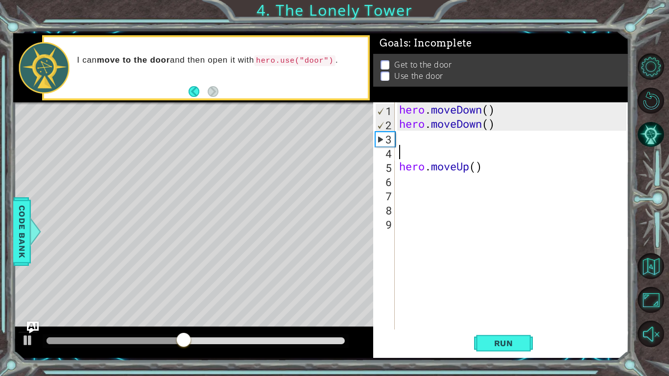
type textarea "\"
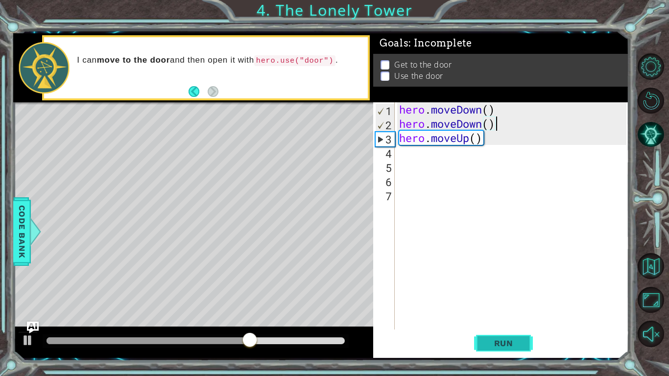
click at [514, 346] on span "Run" at bounding box center [504, 344] width 39 height 10
click at [517, 351] on button "Run" at bounding box center [503, 343] width 59 height 25
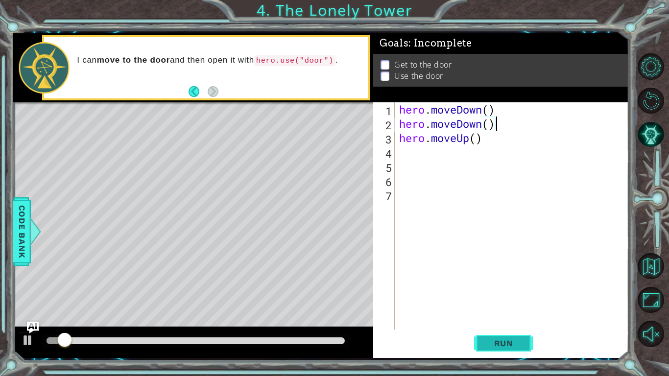
click at [517, 349] on button "Run" at bounding box center [503, 343] width 59 height 25
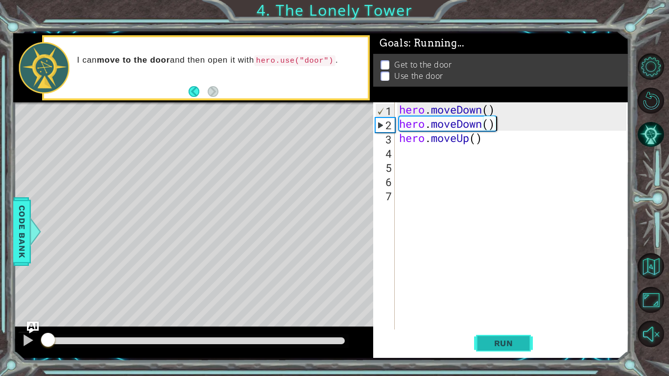
click at [517, 349] on button "Run" at bounding box center [503, 343] width 59 height 25
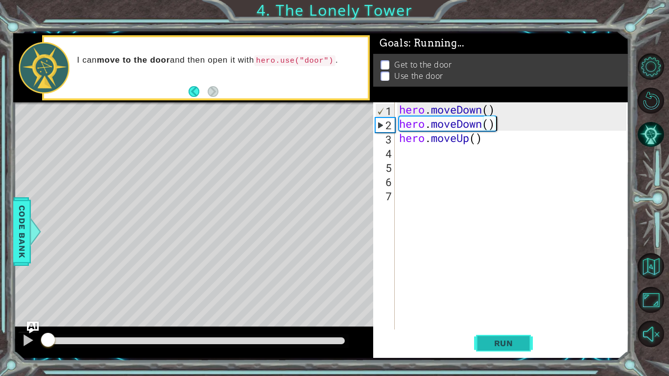
click at [517, 349] on button "Run" at bounding box center [503, 343] width 59 height 25
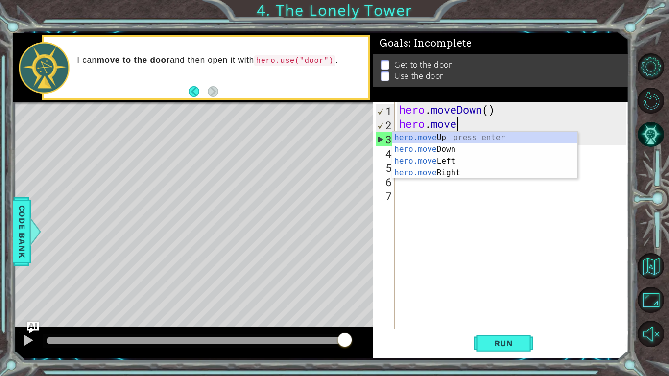
type textarea "h"
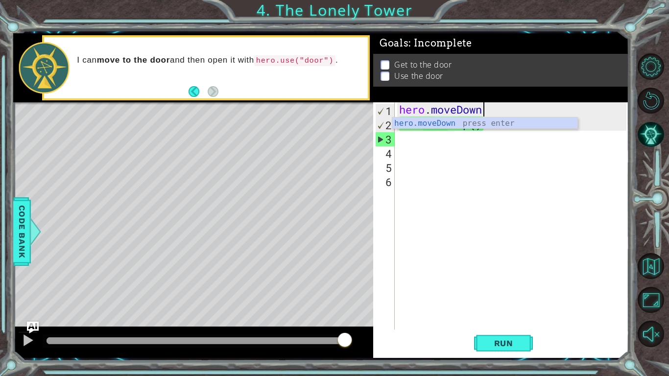
type textarea "h"
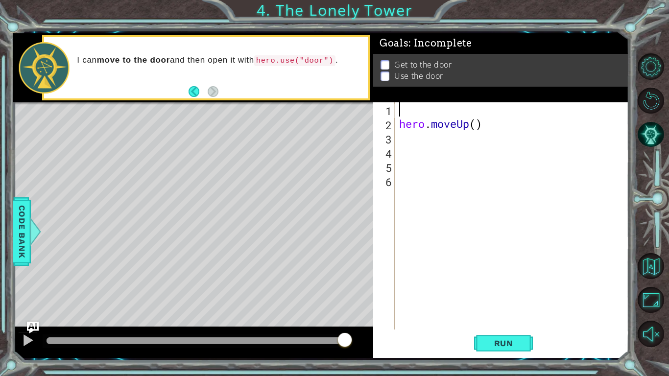
click at [532, 130] on div "hero . moveUp ( )" at bounding box center [514, 230] width 234 height 256
type textarea "h"
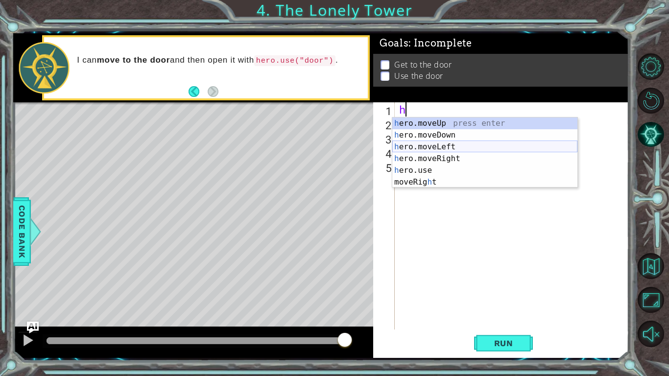
click at [526, 144] on div "h ero.moveUp press enter h ero.moveDown press enter h ero.moveLeft press enter …" at bounding box center [485, 165] width 185 height 94
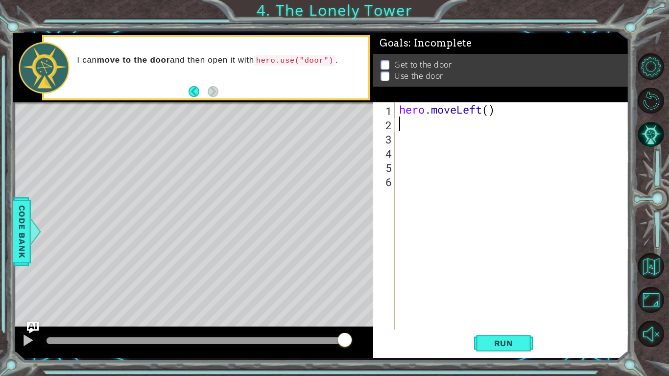
type textarea "h"
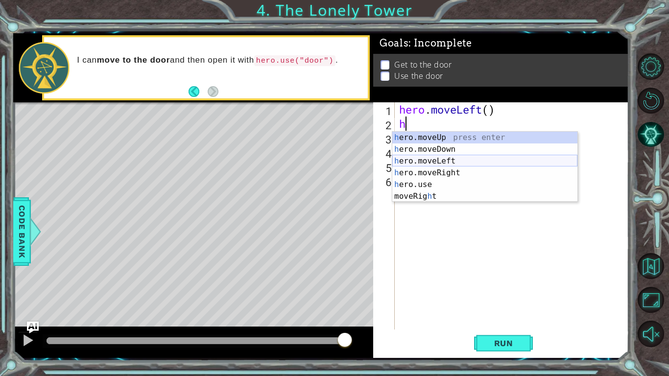
click at [443, 157] on div "h ero.moveUp press enter h ero.moveDown press enter h ero.moveLeft press enter …" at bounding box center [485, 179] width 185 height 94
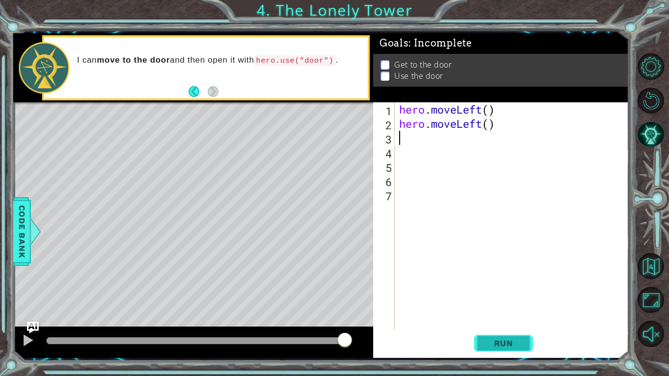
click at [504, 346] on span "Run" at bounding box center [504, 344] width 39 height 10
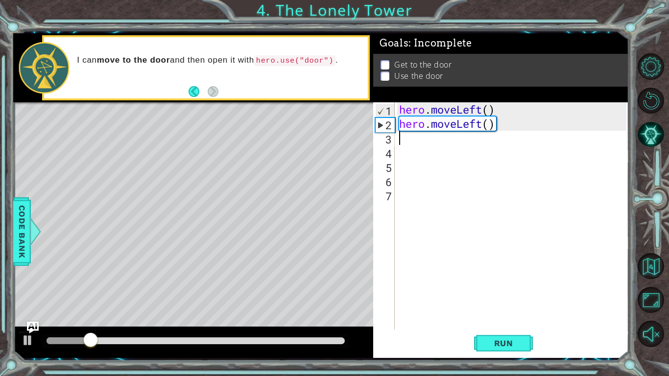
type textarea "h"
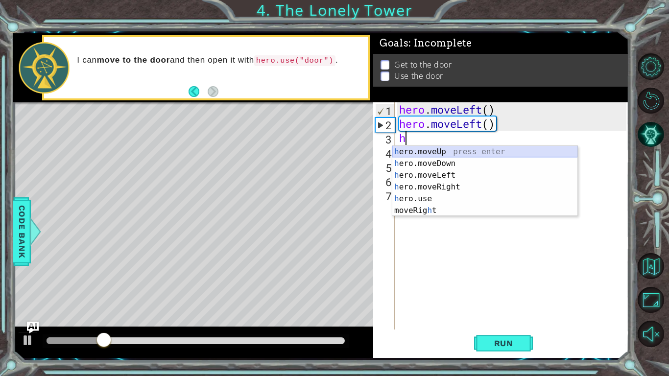
click at [425, 156] on div "h ero.moveUp press enter h ero.moveDown press enter h ero.moveLeft press enter …" at bounding box center [485, 193] width 185 height 94
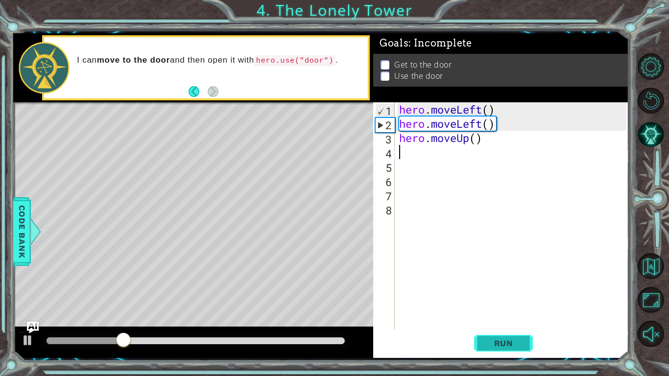
click at [519, 353] on button "Run" at bounding box center [503, 343] width 59 height 25
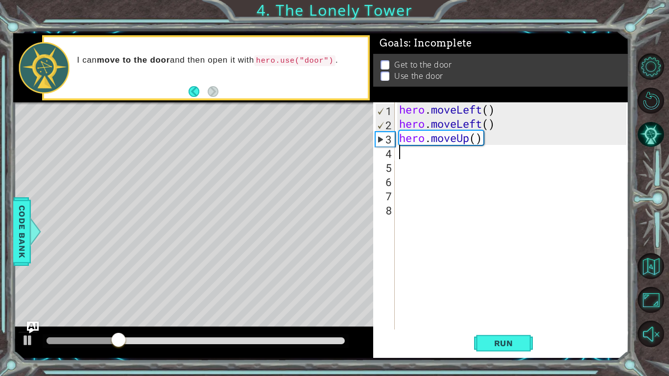
type textarea "h"
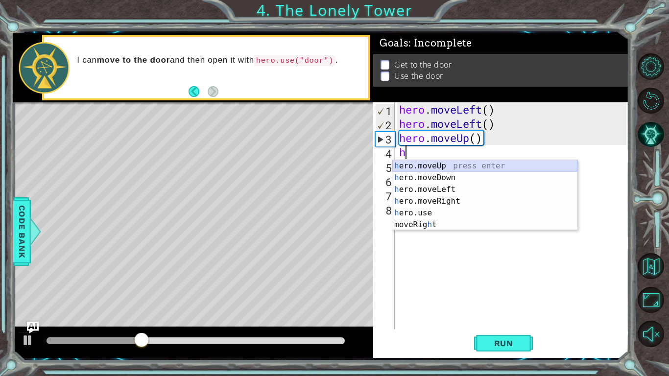
click at [443, 170] on div "h ero.moveUp press enter h ero.moveDown press enter h ero.moveLeft press enter …" at bounding box center [485, 207] width 185 height 94
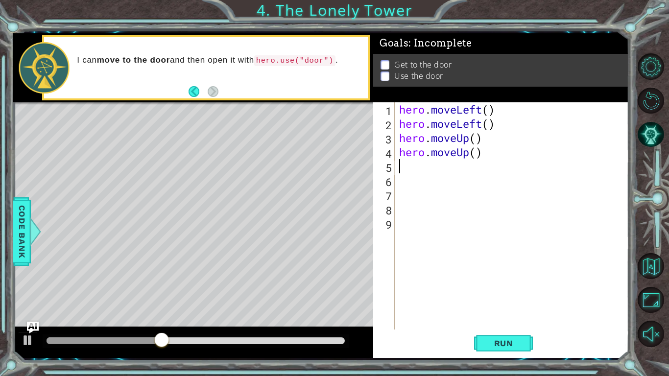
type textarea "h"
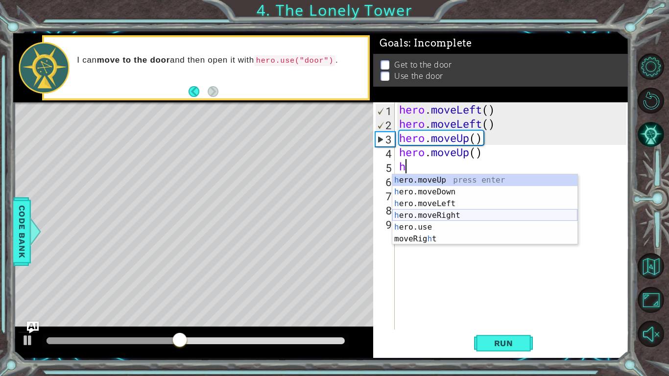
click at [457, 216] on div "h ero.moveUp press enter h ero.moveDown press enter h ero.moveLeft press enter …" at bounding box center [485, 221] width 185 height 94
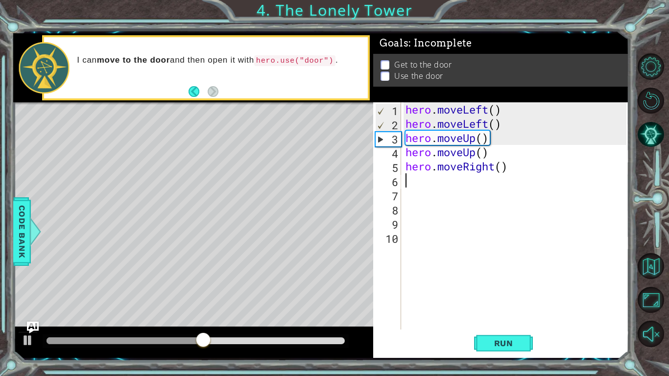
type textarea "h"
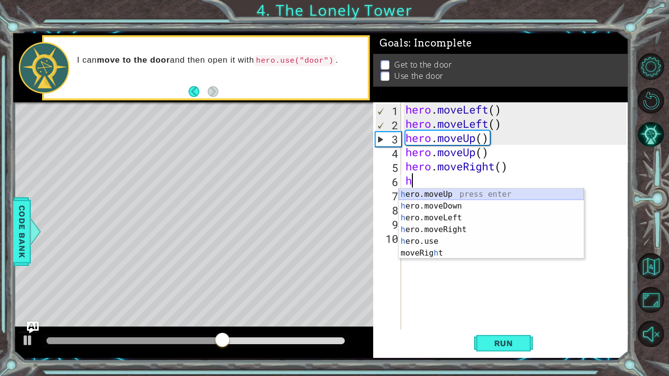
click at [438, 192] on div "h ero.moveUp press enter h ero.moveDown press enter h ero.moveLeft press enter …" at bounding box center [491, 236] width 185 height 94
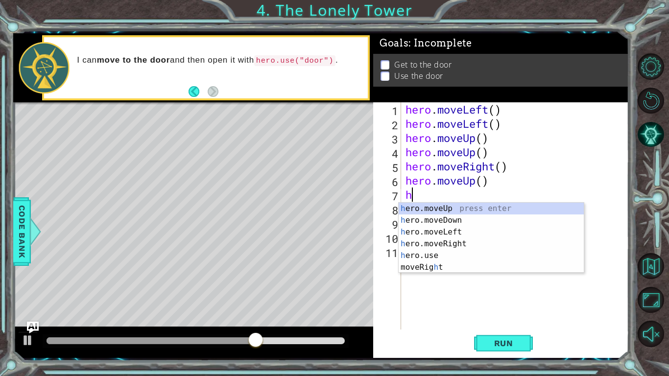
click at [438, 191] on div "hero . moveLeft ( ) hero . moveLeft ( ) hero . moveUp ( ) hero . moveUp ( ) her…" at bounding box center [518, 230] width 228 height 256
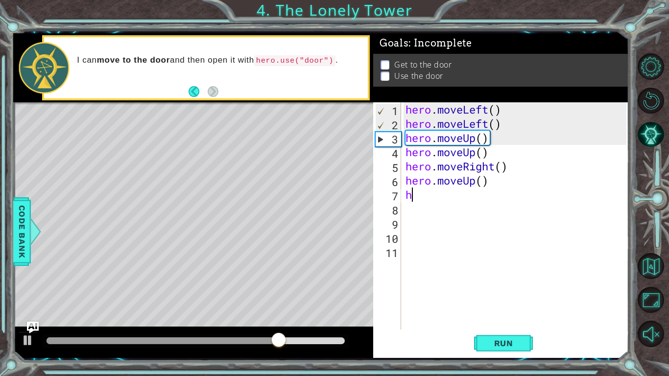
type textarea "he"
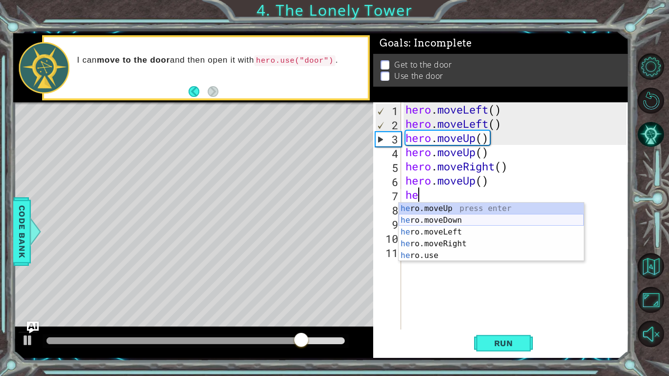
click at [449, 215] on div "he ro.moveUp press enter he ro.moveDown press enter he ro.moveLeft press enter …" at bounding box center [491, 244] width 185 height 82
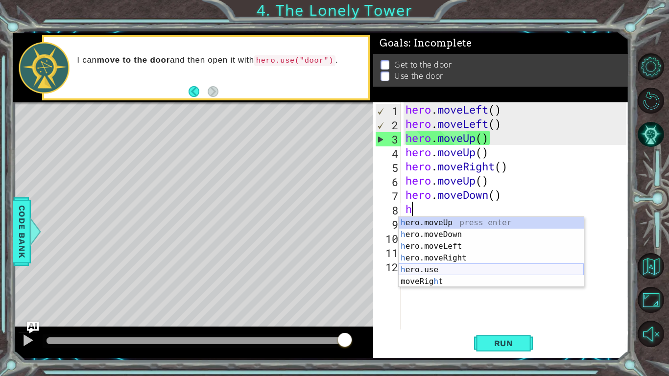
click at [432, 271] on div "h ero.moveUp press enter h ero.moveDown press enter h ero.moveLeft press enter …" at bounding box center [491, 264] width 185 height 94
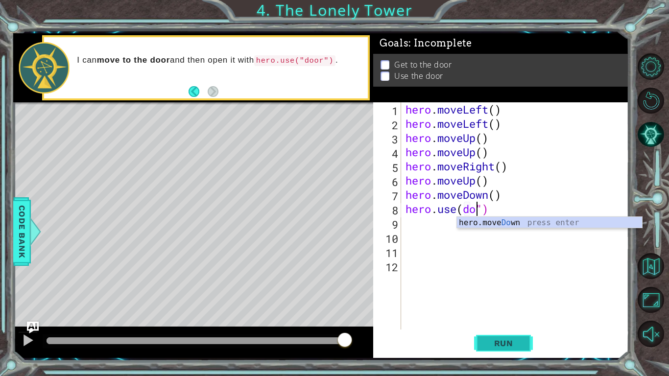
scroll to position [0, 3]
click at [517, 342] on span "Run" at bounding box center [504, 344] width 39 height 10
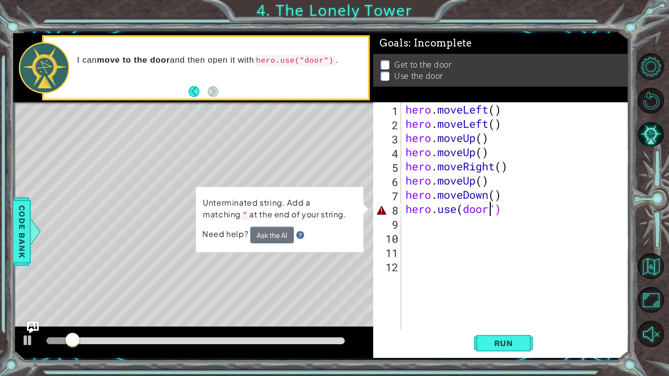
click at [464, 210] on div "hero . moveLeft ( ) hero . moveLeft ( ) hero . moveUp ( ) hero . moveUp ( ) her…" at bounding box center [518, 230] width 228 height 256
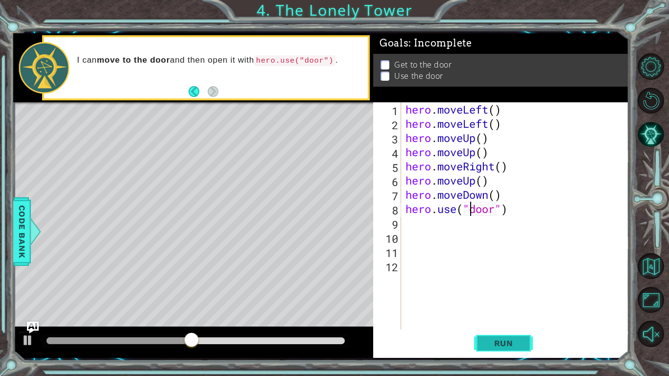
click at [497, 337] on button "Run" at bounding box center [503, 343] width 59 height 25
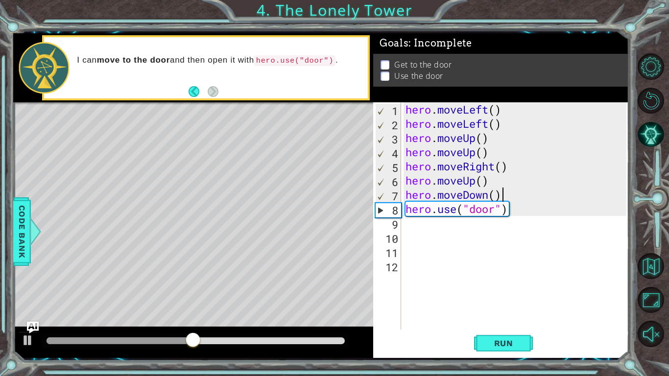
click at [505, 199] on div "hero . moveLeft ( ) hero . moveLeft ( ) hero . moveUp ( ) hero . moveUp ( ) her…" at bounding box center [518, 230] width 228 height 256
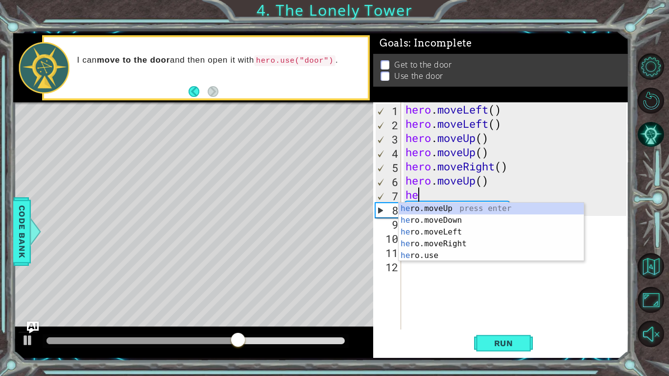
scroll to position [0, 0]
type textarea "h"
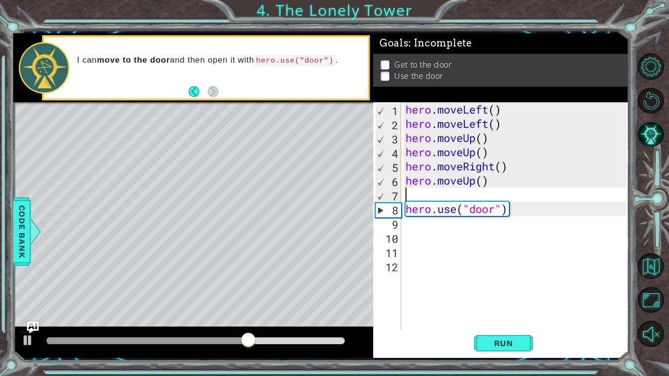
type textarea "hero.moveUp()"
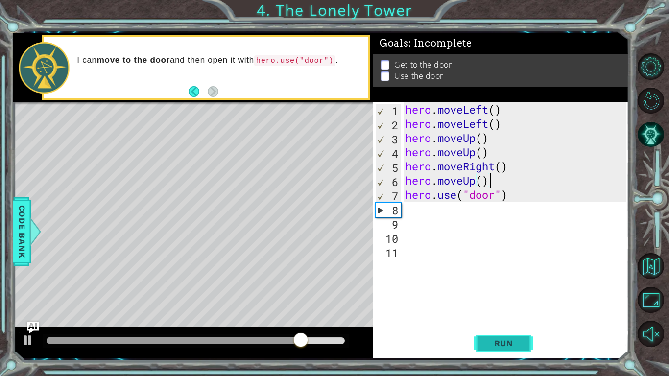
click at [514, 338] on button "Run" at bounding box center [503, 343] width 59 height 25
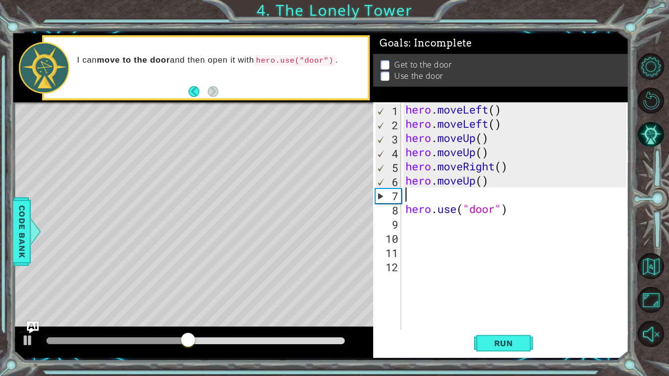
type textarea "m"
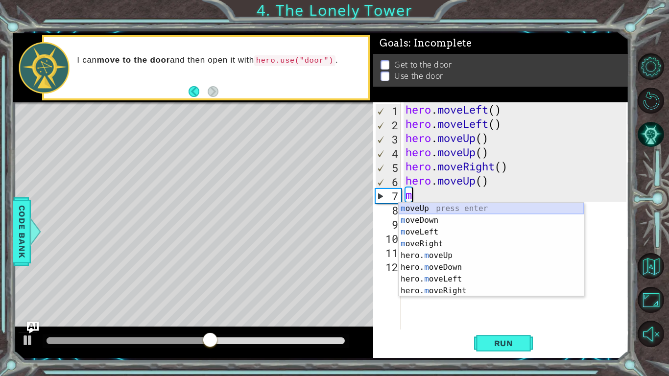
click at [458, 206] on div "m oveUp press enter m oveDown press enter m oveLeft press enter m oveRight pres…" at bounding box center [491, 262] width 185 height 118
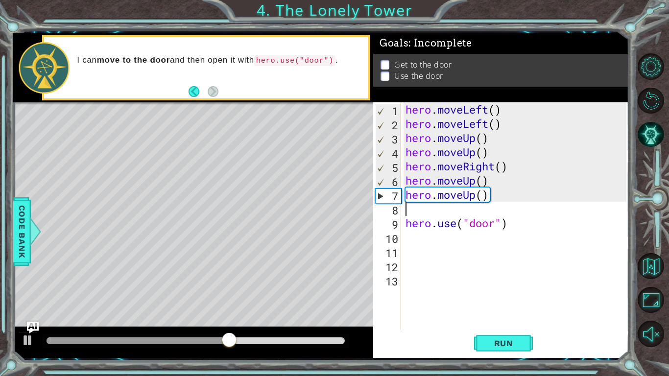
type textarea "hero.moveUp()"
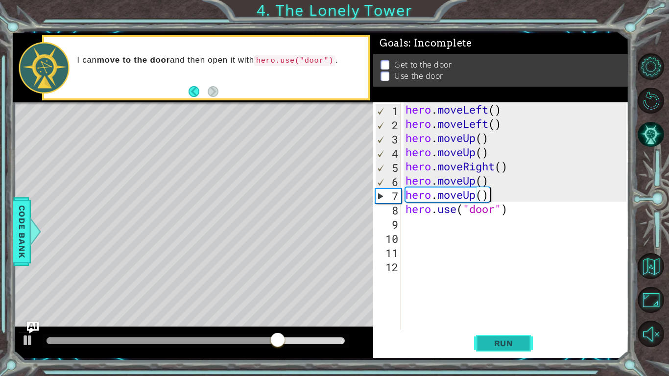
click at [512, 344] on span "Run" at bounding box center [504, 344] width 39 height 10
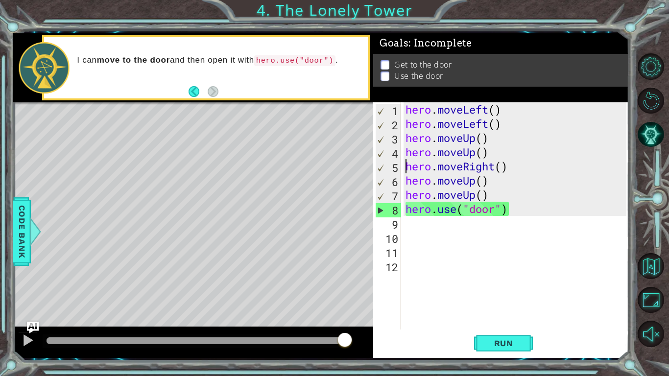
type textarea "hero.moveUp()"
click at [522, 339] on span "Run" at bounding box center [504, 344] width 39 height 10
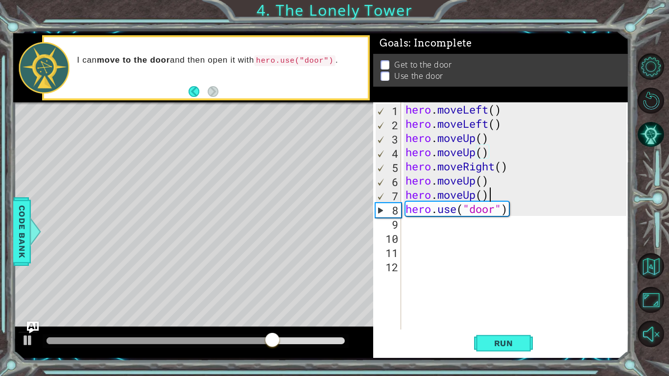
click at [508, 198] on div "hero . moveLeft ( ) hero . moveLeft ( ) hero . moveUp ( ) hero . moveUp ( ) her…" at bounding box center [518, 230] width 228 height 256
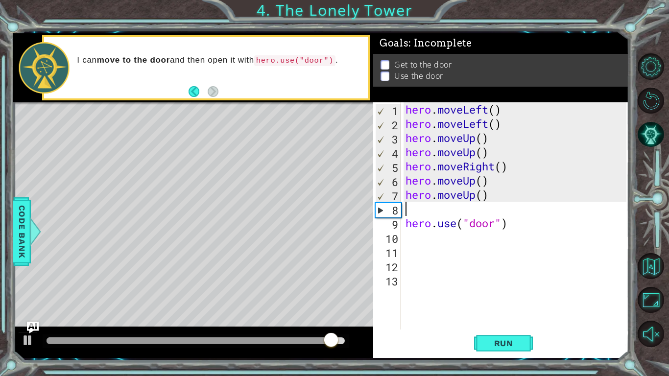
type textarea "h"
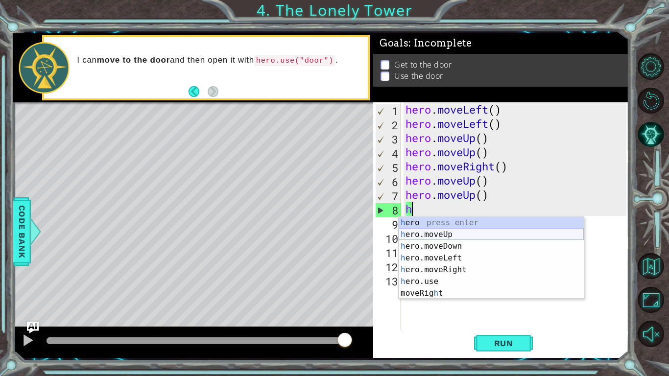
click at [448, 236] on div "h ero press enter h ero.moveUp press enter h ero.moveDown press enter h ero.mov…" at bounding box center [491, 270] width 185 height 106
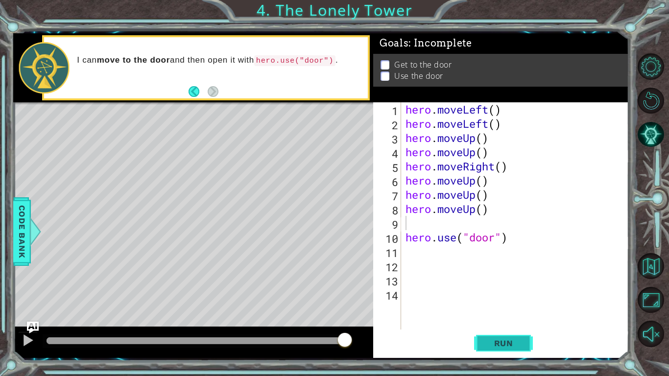
click at [522, 348] on button "Run" at bounding box center [503, 343] width 59 height 25
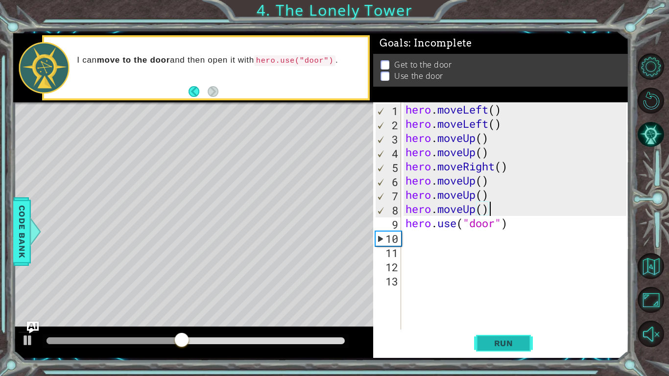
click at [507, 338] on button "Run" at bounding box center [503, 343] width 59 height 25
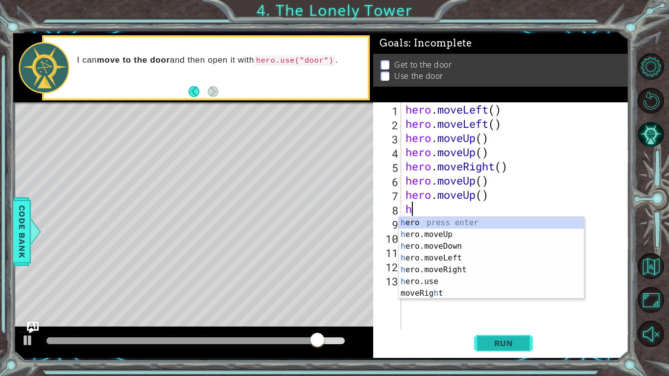
type textarea "h"
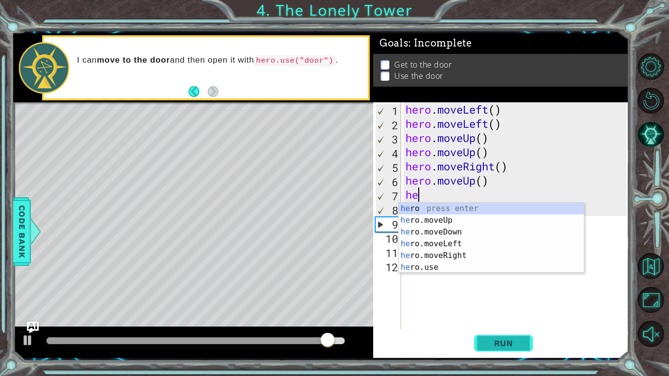
type textarea "h"
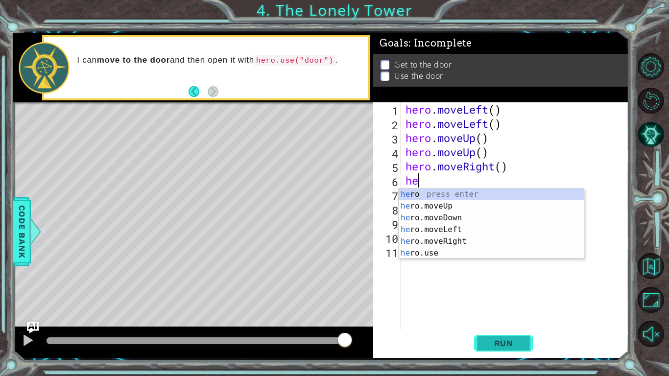
type textarea "h"
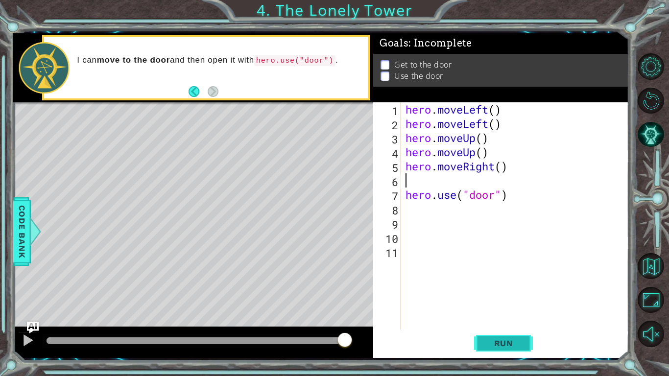
click at [525, 346] on button "Run" at bounding box center [503, 343] width 59 height 25
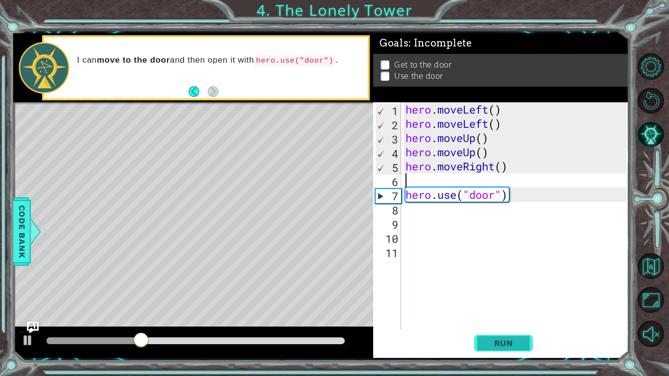
type textarea "2"
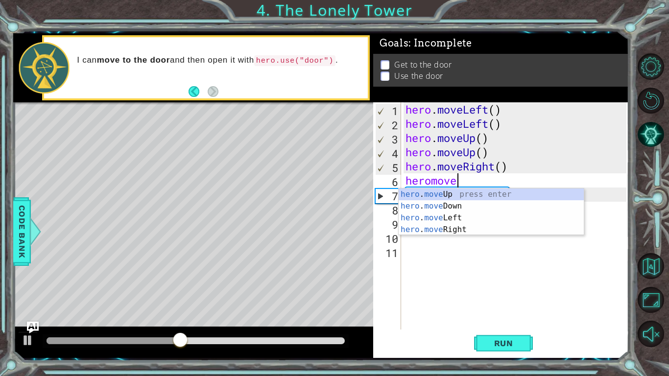
type textarea "heromover"
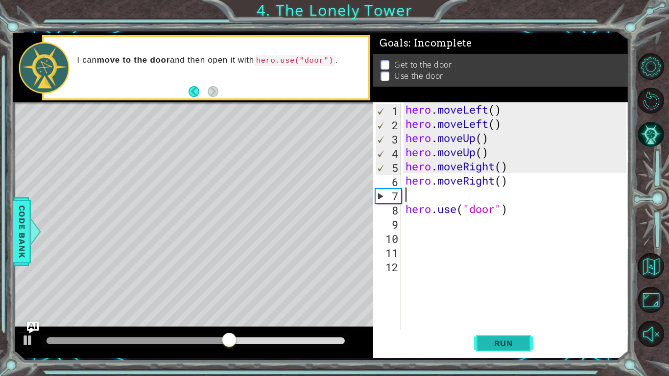
click at [516, 340] on span "Run" at bounding box center [504, 344] width 39 height 10
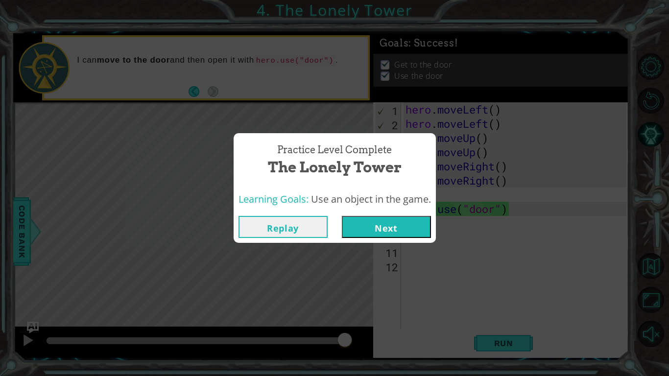
click at [407, 227] on button "Next" at bounding box center [386, 227] width 89 height 22
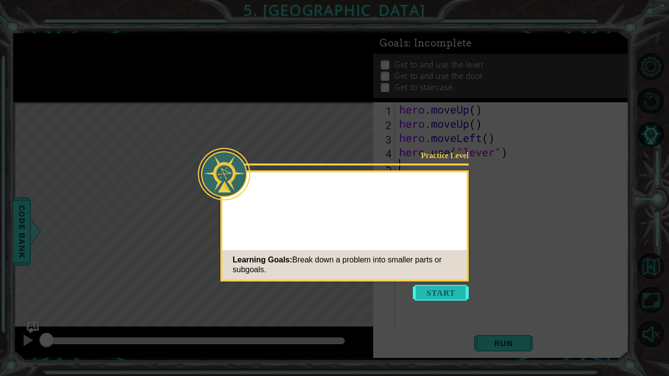
click at [451, 287] on button "Start" at bounding box center [441, 293] width 56 height 16
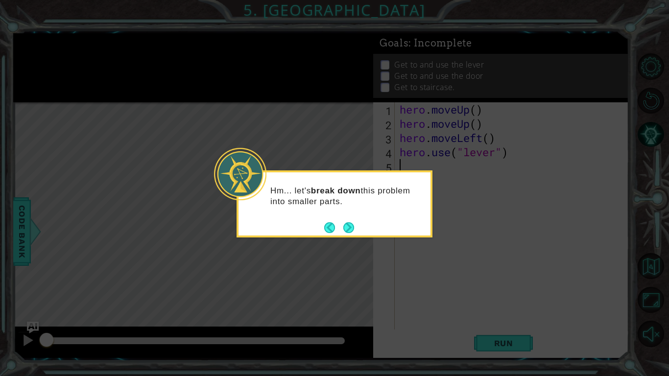
click at [451, 287] on icon at bounding box center [334, 188] width 669 height 376
click at [352, 227] on button "Next" at bounding box center [349, 227] width 13 height 13
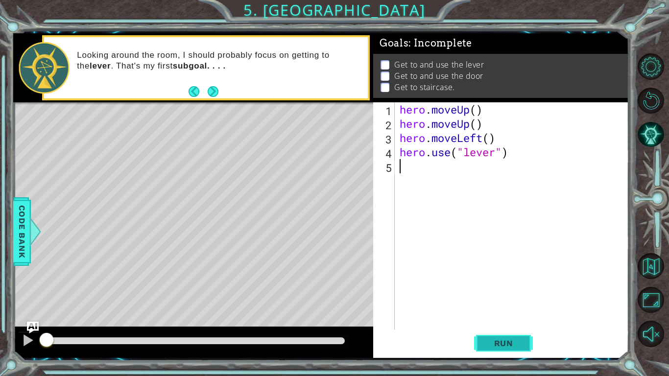
click at [488, 336] on button "Run" at bounding box center [503, 343] width 59 height 25
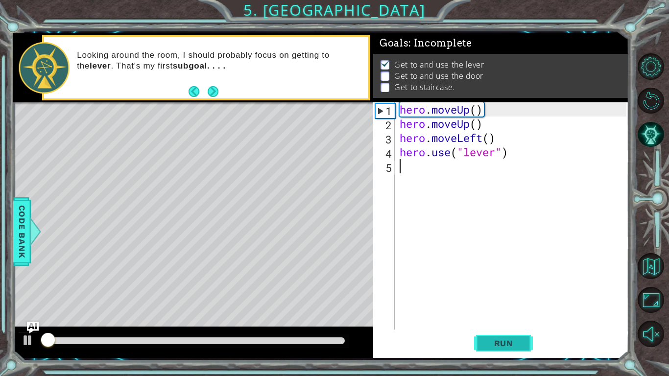
click at [490, 342] on span "Run" at bounding box center [504, 344] width 39 height 10
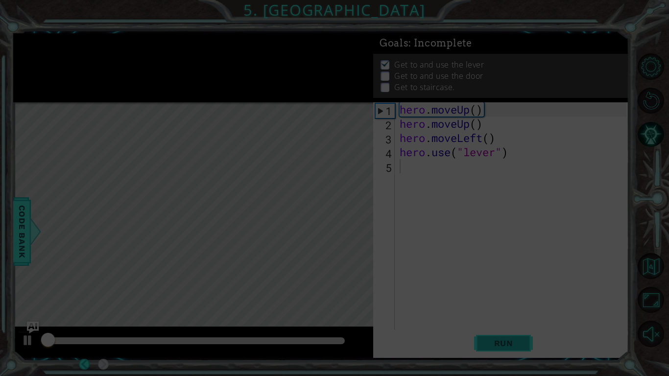
click at [490, 342] on span "Run" at bounding box center [504, 344] width 39 height 10
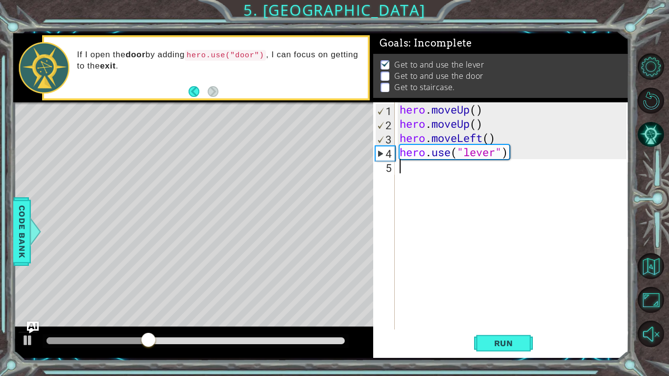
type textarea "h"
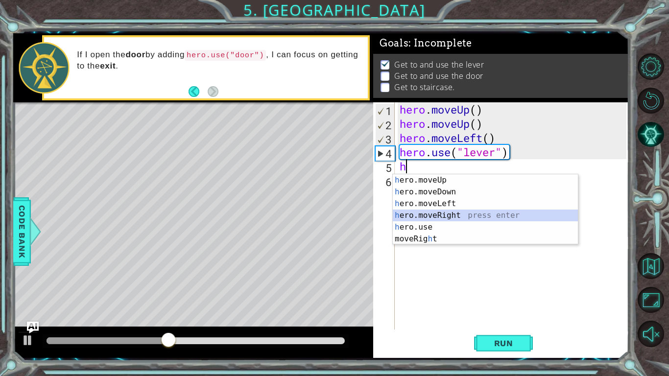
click at [461, 212] on div "h ero.moveUp press enter h ero.moveDown press enter h ero.moveLeft press enter …" at bounding box center [485, 221] width 185 height 94
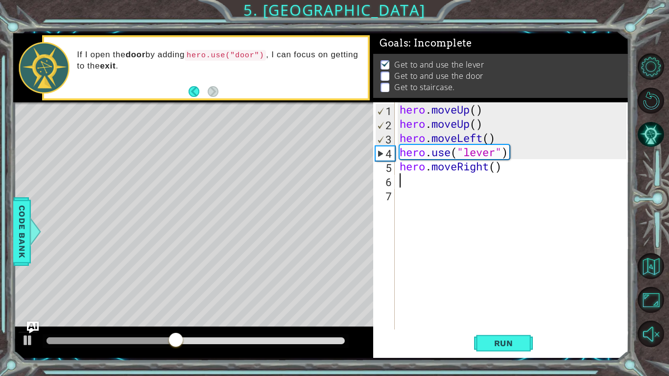
type textarea "h"
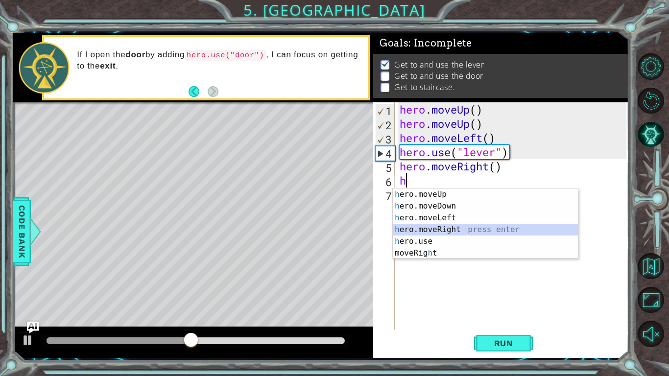
click at [446, 228] on div "h ero.moveUp press enter h ero.moveDown press enter h ero.moveLeft press enter …" at bounding box center [485, 236] width 185 height 94
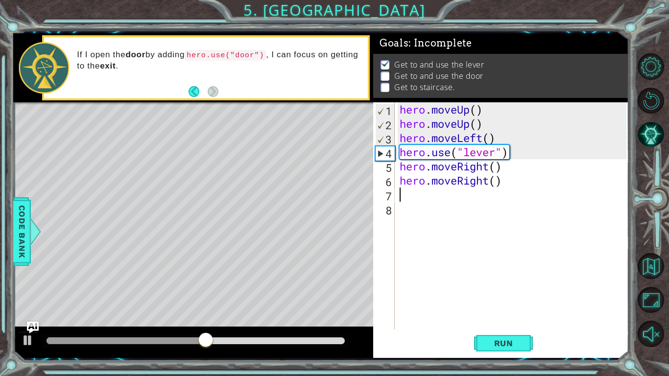
type textarea "h"
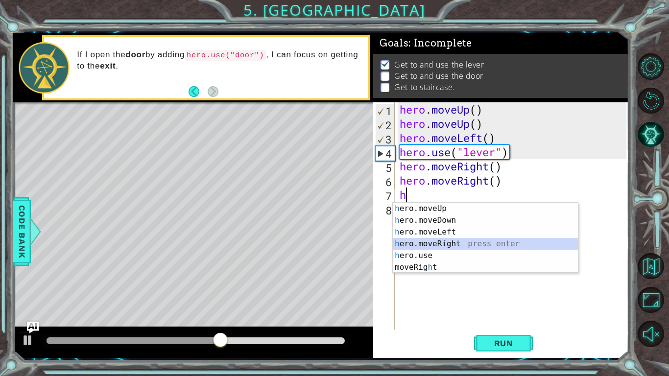
click at [441, 242] on div "h ero.moveUp press enter h ero.moveDown press enter h ero.moveLeft press enter …" at bounding box center [485, 250] width 185 height 94
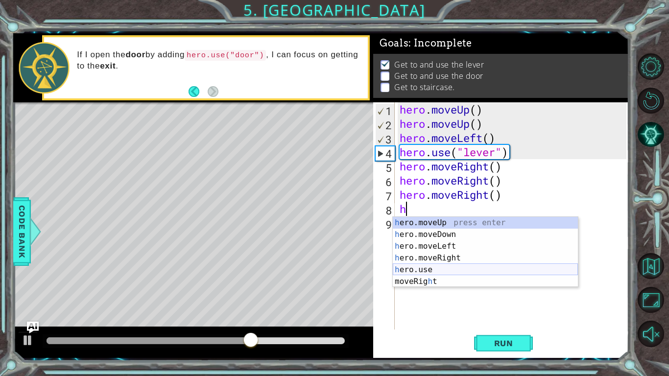
click at [443, 270] on div "h ero.moveUp press enter h ero.moveDown press enter h ero.moveLeft press enter …" at bounding box center [485, 264] width 185 height 94
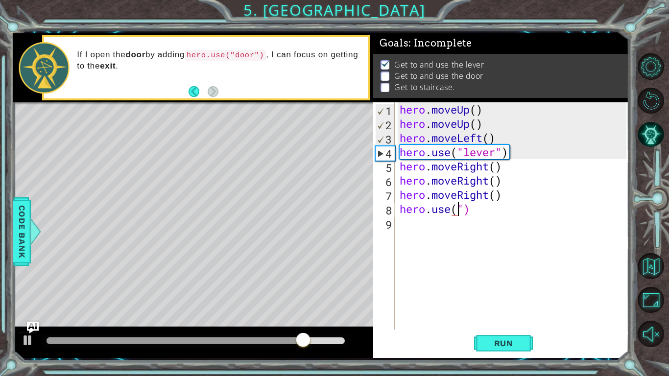
scroll to position [0, 3]
type textarea "hero.use("door")"
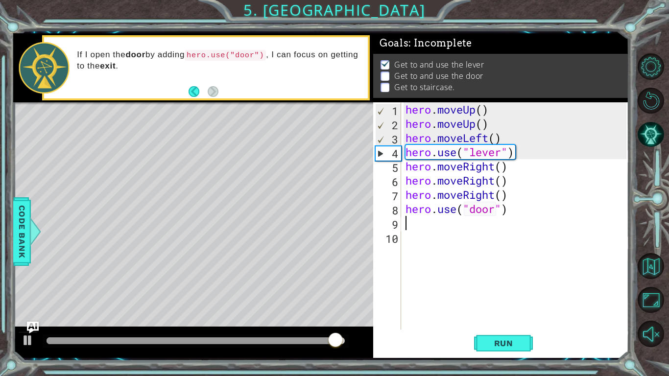
scroll to position [0, 0]
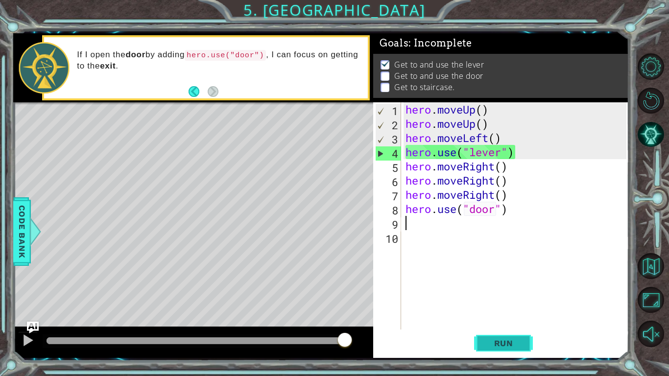
click at [515, 345] on span "Run" at bounding box center [504, 344] width 39 height 10
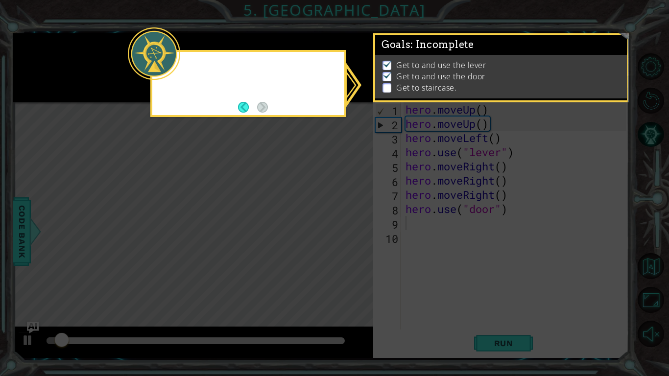
click at [510, 345] on icon at bounding box center [334, 188] width 669 height 376
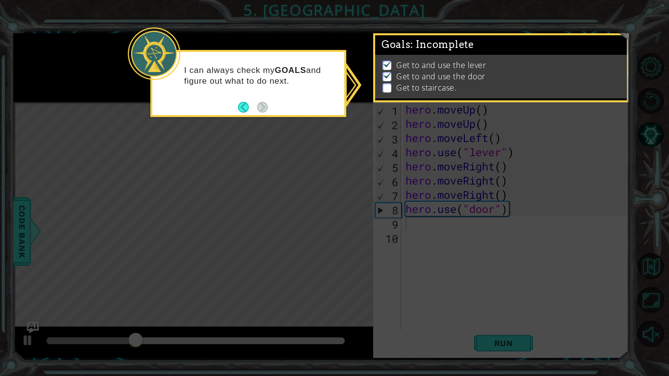
click at [465, 250] on icon at bounding box center [334, 188] width 669 height 376
click at [394, 86] on li "Get to staircase." at bounding box center [503, 87] width 240 height 11
click at [386, 87] on p at bounding box center [387, 87] width 9 height 9
click at [243, 108] on button "Back" at bounding box center [247, 107] width 19 height 11
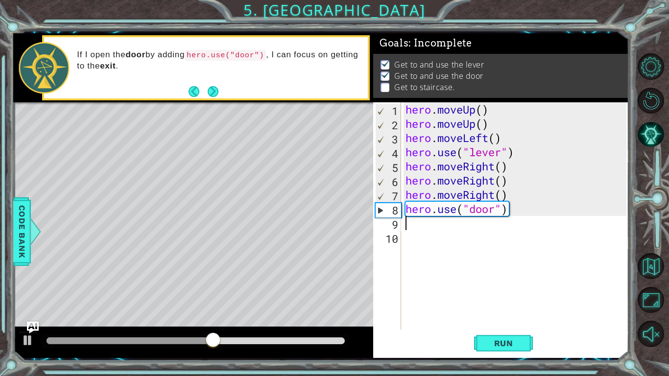
type textarea "h"
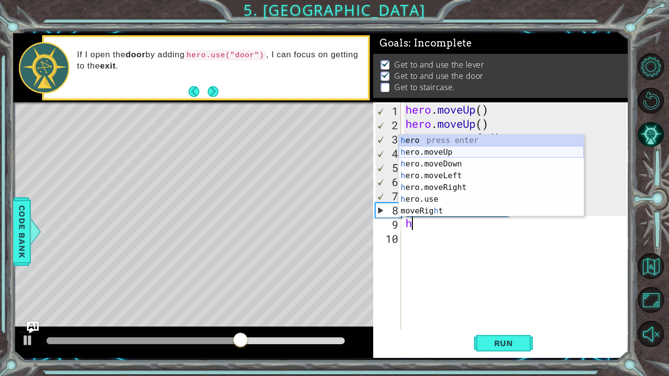
click at [458, 153] on div "h ero press enter h ero.moveUp press enter h ero.moveDown press enter h ero.mov…" at bounding box center [491, 188] width 185 height 106
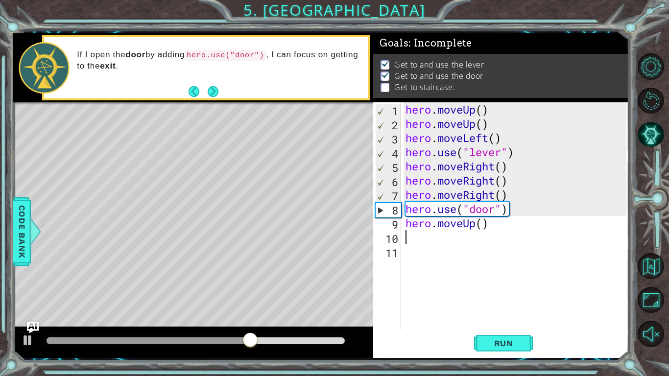
type textarea "h"
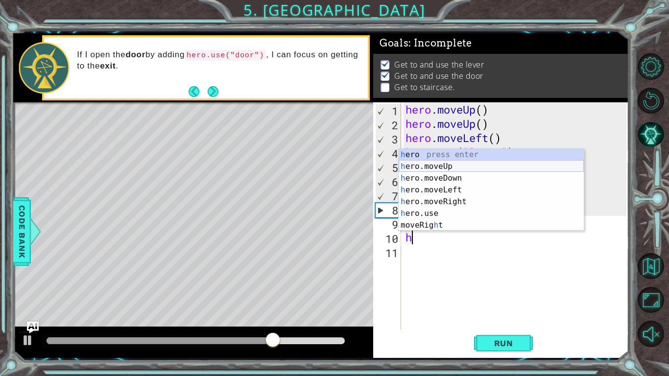
click at [449, 170] on div "h ero press enter h ero.moveUp press enter h ero.moveDown press enter h ero.mov…" at bounding box center [491, 202] width 185 height 106
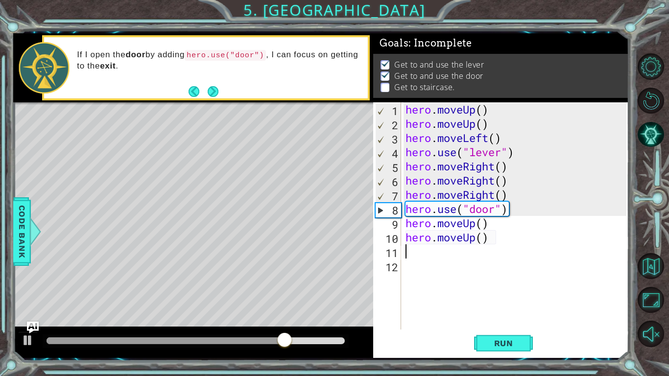
type textarea "h"
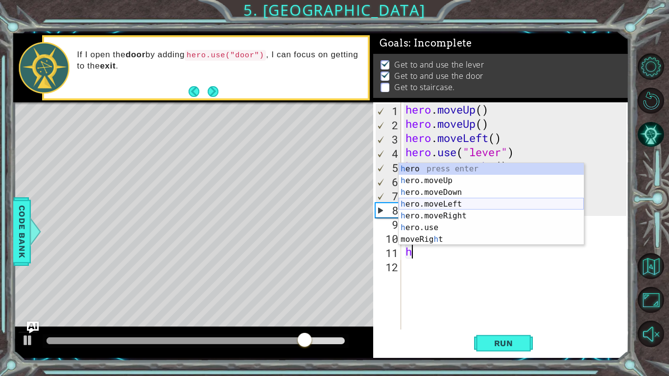
click at [455, 207] on div "h ero press enter h ero.moveUp press enter h ero.moveDown press enter h ero.mov…" at bounding box center [491, 216] width 185 height 106
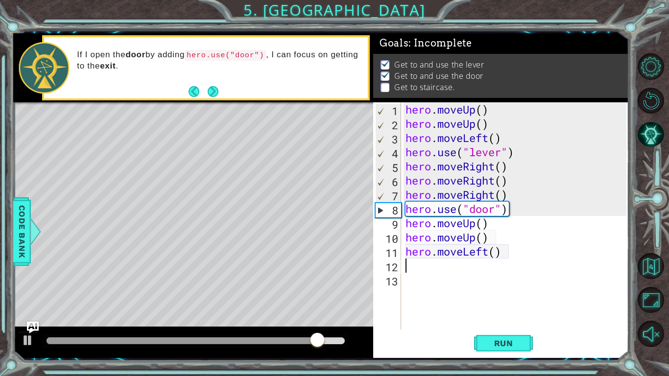
type textarea "h"
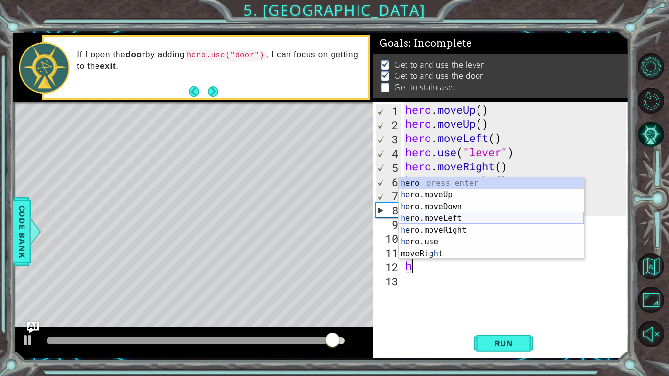
click at [455, 216] on div "h ero press enter h ero.moveUp press enter h ero.moveDown press enter h ero.mov…" at bounding box center [491, 230] width 185 height 106
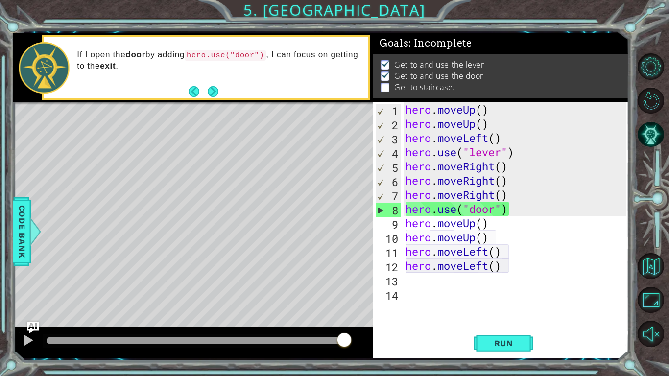
type textarea "h"
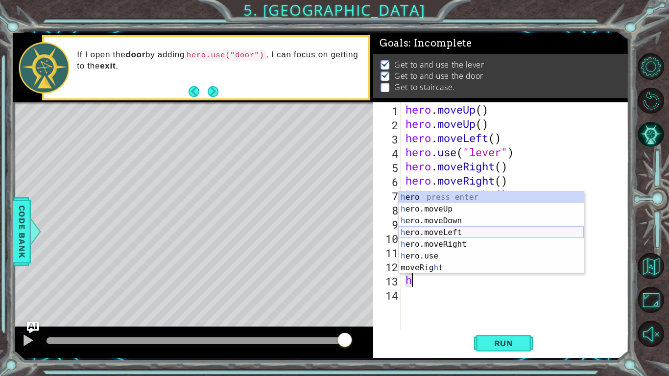
click at [451, 235] on div "h ero press enter h ero.moveUp press enter h ero.moveDown press enter h ero.mov…" at bounding box center [491, 245] width 185 height 106
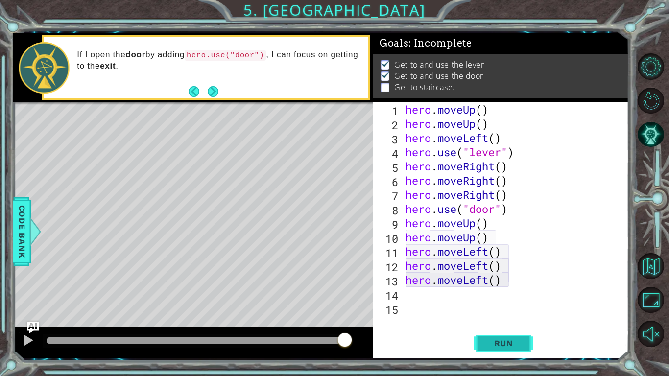
click at [487, 344] on span "Run" at bounding box center [504, 344] width 39 height 10
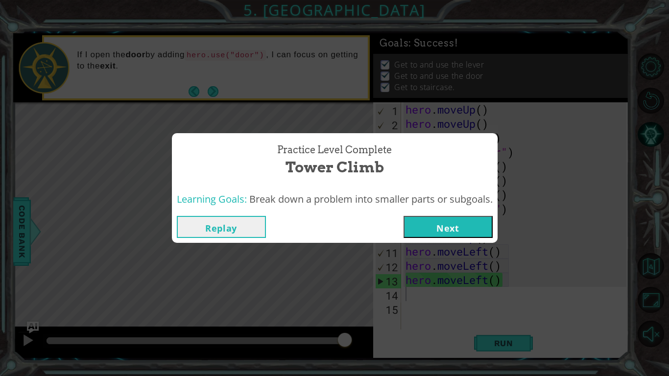
click at [465, 222] on button "Next" at bounding box center [448, 227] width 89 height 22
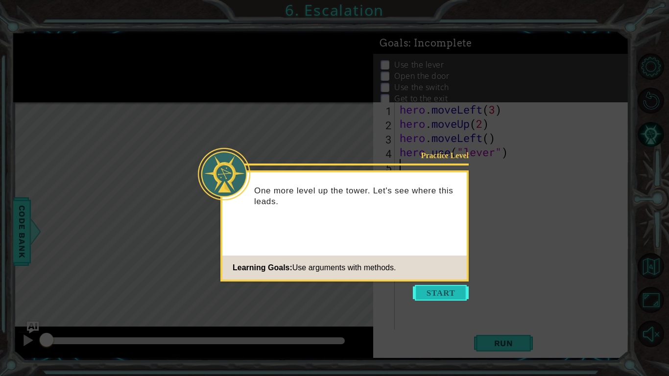
click at [450, 291] on button "Start" at bounding box center [441, 293] width 56 height 16
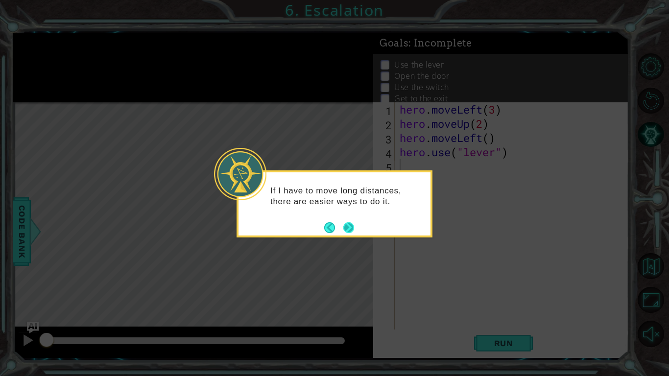
click at [351, 226] on button "Next" at bounding box center [349, 228] width 17 height 17
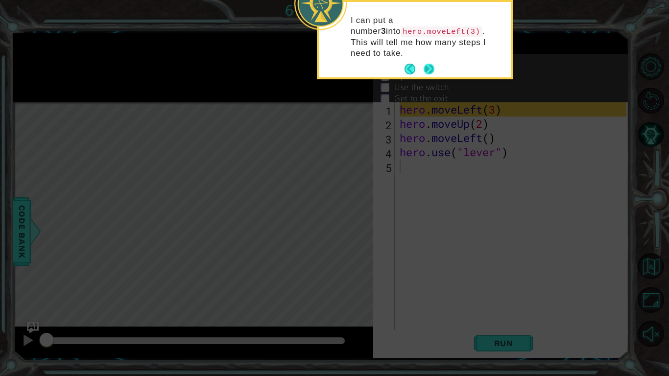
click at [434, 64] on button "Next" at bounding box center [429, 69] width 11 height 11
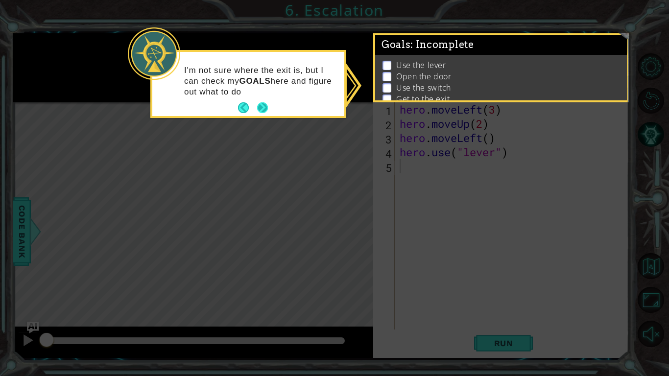
click at [264, 104] on button "Next" at bounding box center [262, 108] width 12 height 12
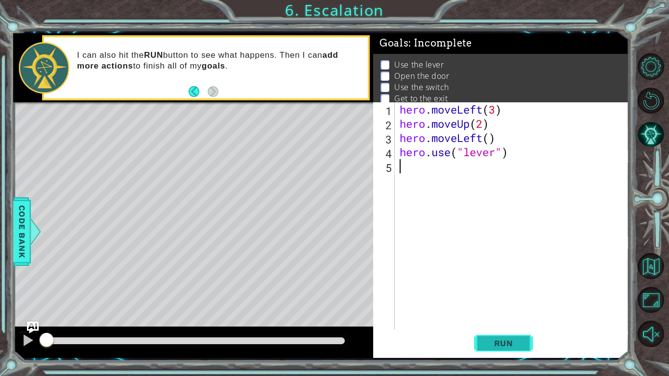
click at [490, 341] on span "Run" at bounding box center [504, 344] width 39 height 10
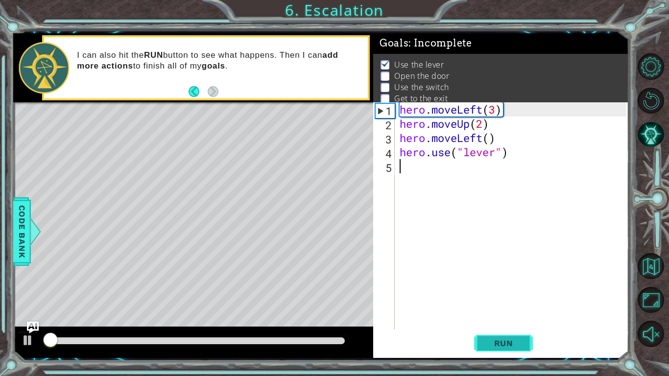
scroll to position [3, 0]
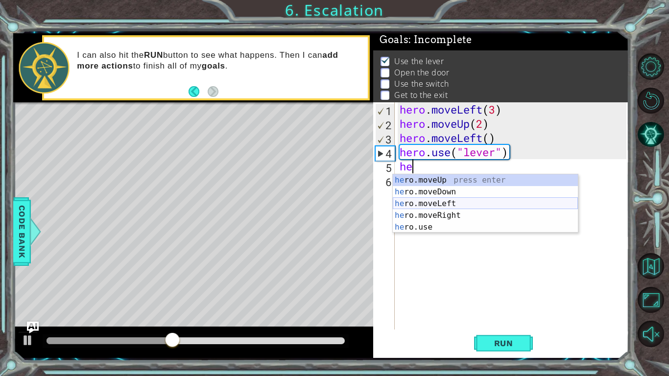
click at [452, 201] on div "he ro.moveUp press enter he ro.moveDown press enter he ro.moveLeft press enter …" at bounding box center [485, 215] width 185 height 82
type textarea "hero.moveLeft(1)"
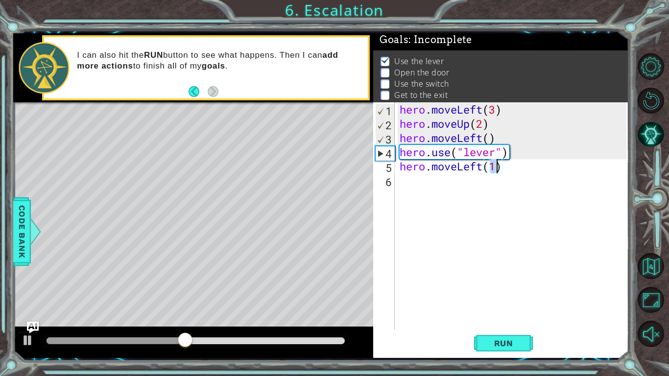
click at [416, 182] on div "hero . moveLeft ( 3 ) hero . moveUp ( 2 ) hero . moveLeft ( ) hero . use ( "lev…" at bounding box center [515, 230] width 234 height 256
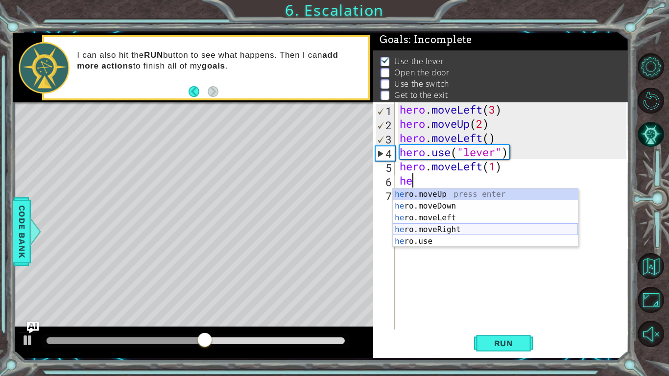
click at [428, 237] on div "he ro.moveUp press enter he ro.moveDown press enter he ro.moveLeft press enter …" at bounding box center [485, 230] width 185 height 82
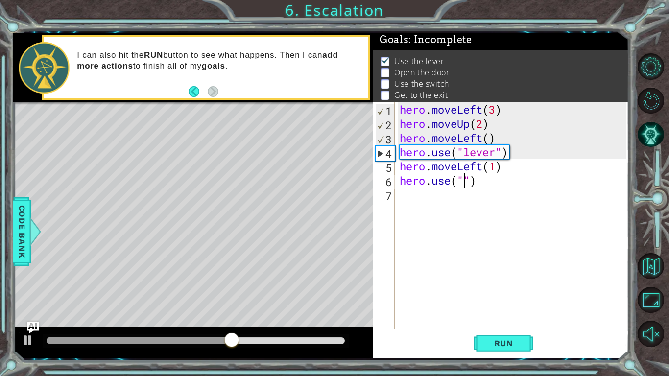
scroll to position [0, 3]
type textarea "hero.use("door")"
click at [517, 342] on span "Run" at bounding box center [504, 344] width 39 height 10
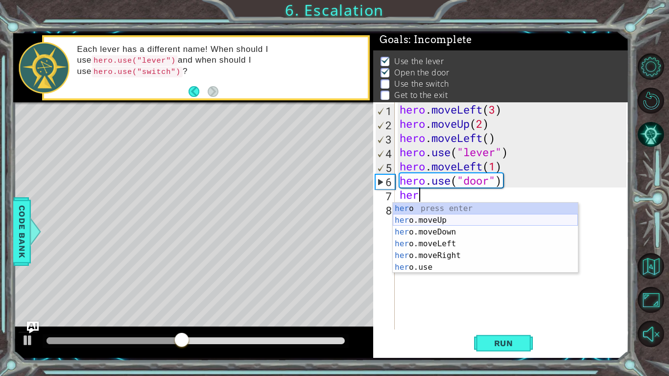
click at [435, 218] on div "her o press enter her o.moveUp press enter her o.moveDown press enter her o.mov…" at bounding box center [485, 250] width 185 height 94
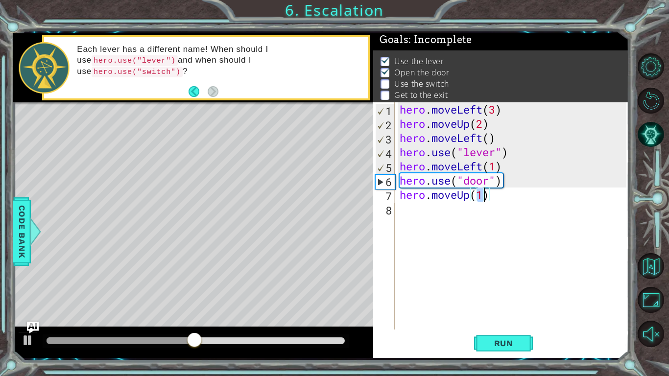
click at [488, 197] on div "hero . moveLeft ( 3 ) hero . moveUp ( 2 ) hero . moveLeft ( ) hero . use ( "lev…" at bounding box center [515, 230] width 234 height 256
click at [485, 196] on div "hero . moveLeft ( 3 ) hero . moveUp ( 2 ) hero . moveLeft ( ) hero . use ( "lev…" at bounding box center [515, 230] width 234 height 256
type textarea "hero.moveUp(2)"
click at [418, 210] on div "hero . moveLeft ( 3 ) hero . moveUp ( 2 ) hero . moveLeft ( ) hero . use ( "lev…" at bounding box center [515, 230] width 234 height 256
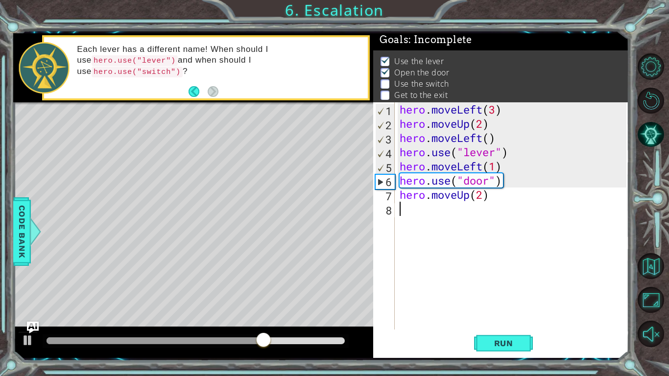
scroll to position [0, 0]
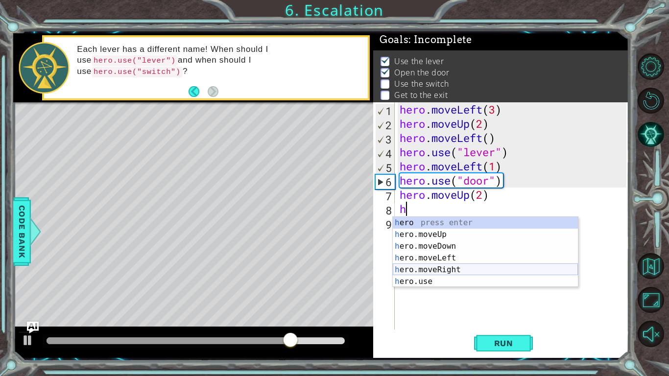
click at [464, 267] on div "h ero press enter h ero.moveUp press enter h ero.moveDown press enter h ero.mov…" at bounding box center [485, 264] width 185 height 94
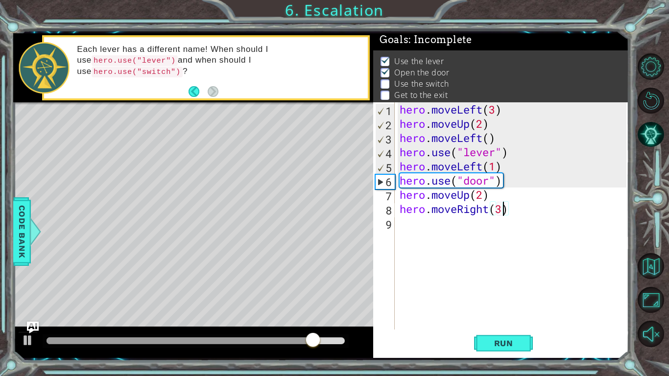
scroll to position [0, 4]
type textarea "hero.moveRight(3)"
click at [527, 336] on button "Run" at bounding box center [503, 343] width 59 height 25
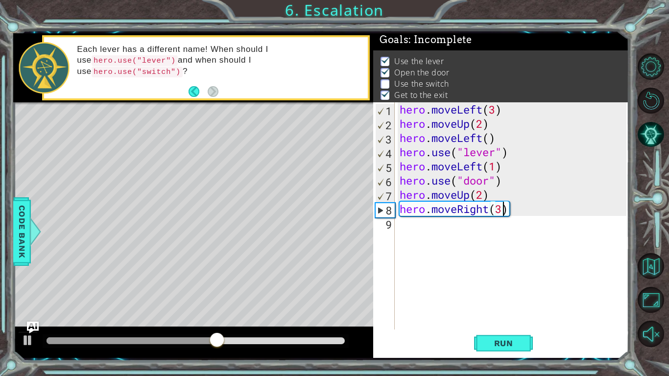
click at [416, 229] on div "hero . moveLeft ( 3 ) hero . moveUp ( 2 ) hero . moveLeft ( ) hero . use ( "lev…" at bounding box center [515, 230] width 234 height 256
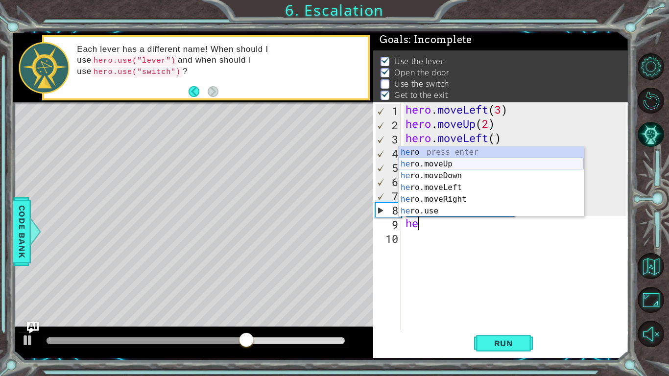
click at [457, 160] on div "he ro press enter he ro.moveUp press enter he ro.moveDown press enter he ro.mov…" at bounding box center [491, 194] width 185 height 94
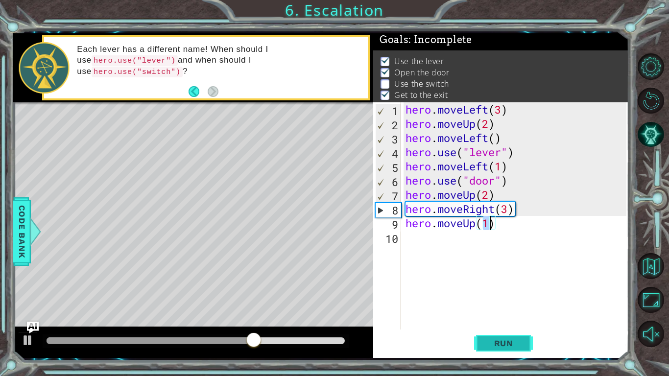
type textarea "hero.moveUp(1)"
click at [521, 347] on span "Run" at bounding box center [504, 344] width 39 height 10
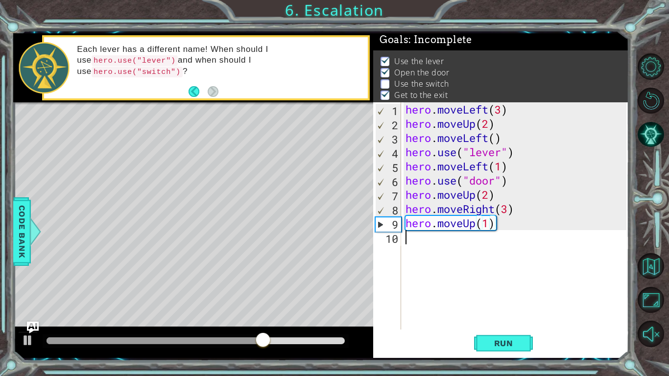
click at [406, 248] on div "hero . moveLeft ( 3 ) hero . moveUp ( 2 ) hero . moveLeft ( ) hero . use ( "lev…" at bounding box center [518, 230] width 228 height 256
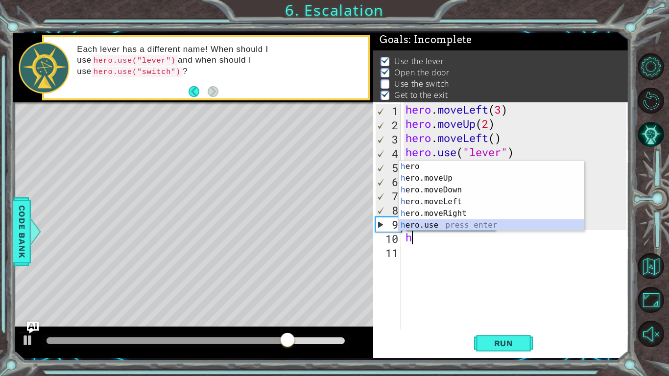
click at [451, 225] on div "h ero press enter h ero.moveUp press enter h ero.moveDown press enter h ero.mov…" at bounding box center [491, 208] width 185 height 94
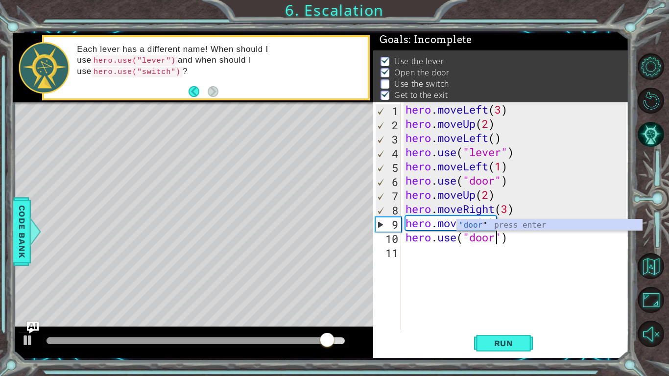
scroll to position [0, 4]
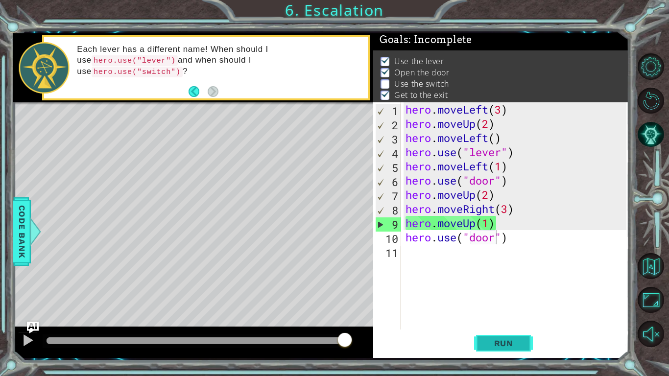
click at [526, 340] on button "Run" at bounding box center [503, 343] width 59 height 25
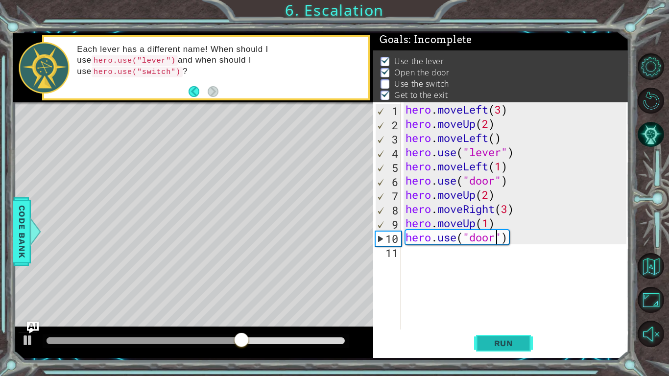
click at [526, 340] on button "Run" at bounding box center [503, 343] width 59 height 25
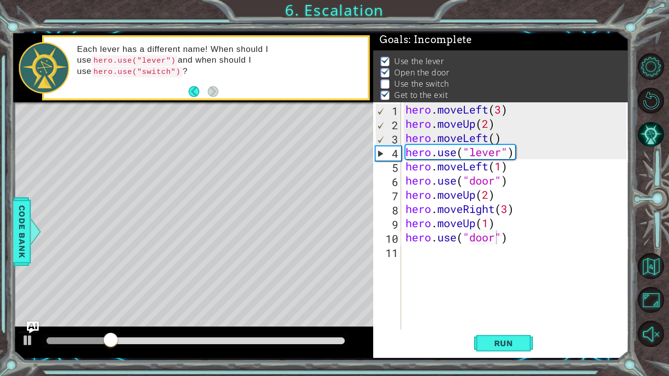
click at [205, 184] on div "Level Map" at bounding box center [239, 246] width 453 height 289
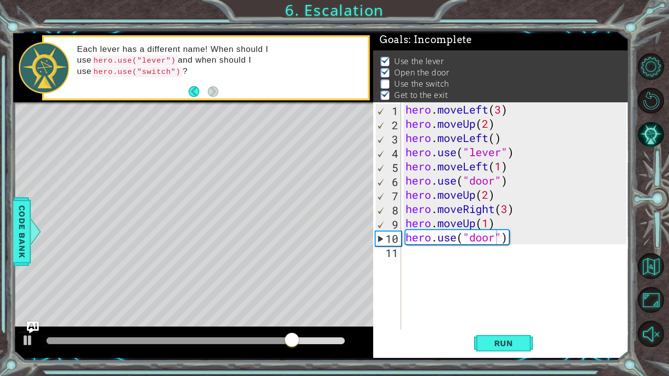
click at [511, 213] on div "hero . moveLeft ( 3 ) hero . moveUp ( 2 ) hero . moveLeft ( ) hero . use ( "lev…" at bounding box center [518, 230] width 228 height 256
type textarea "hero.moveRight(2)"
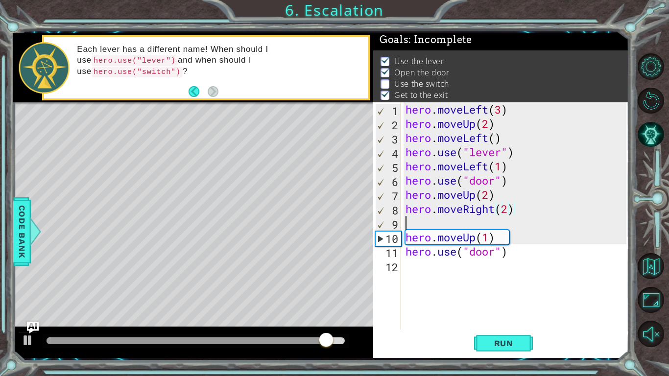
scroll to position [0, 0]
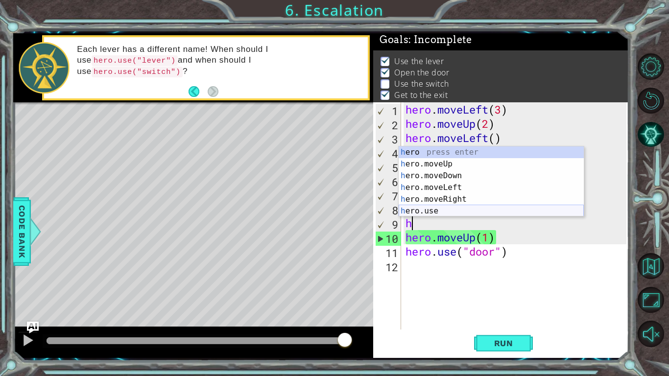
click at [471, 208] on div "h ero press enter h ero.moveUp press enter h ero.moveDown press enter h ero.mov…" at bounding box center [491, 194] width 185 height 94
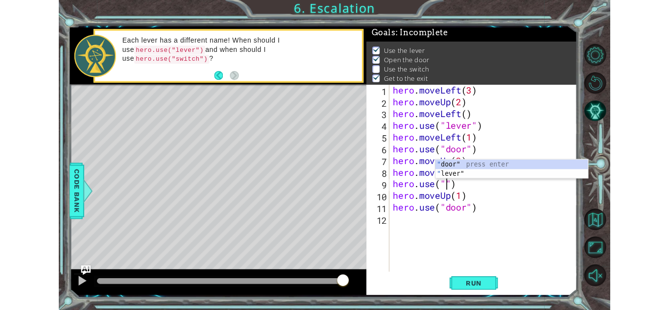
scroll to position [0, 3]
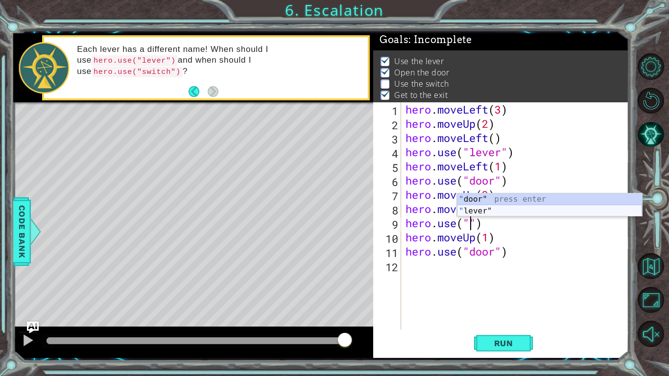
click at [502, 212] on div "" door" press enter " lever" press enter" at bounding box center [549, 217] width 185 height 47
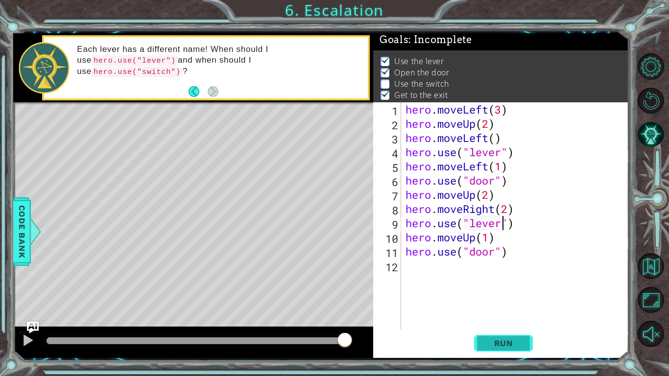
type textarea "hero.use("lever")"
click at [508, 350] on button "Run" at bounding box center [503, 343] width 59 height 25
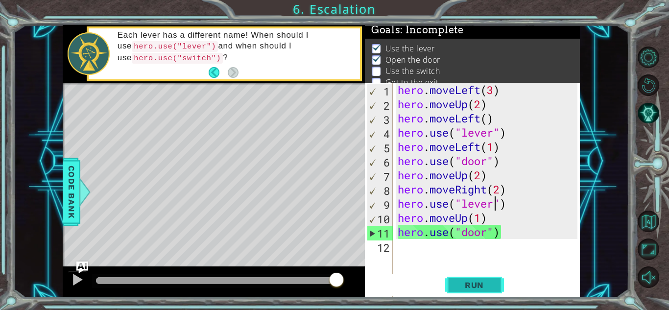
scroll to position [1, 0]
